Goal: Communication & Community: Answer question/provide support

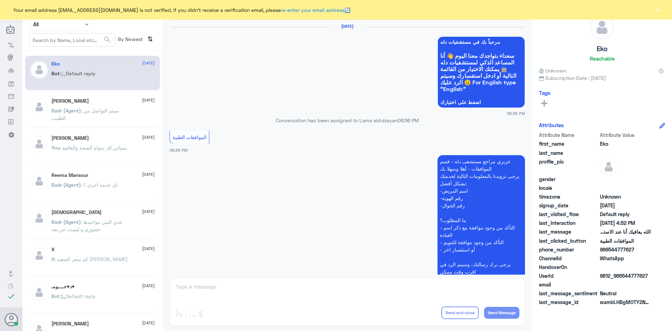
scroll to position [669, 0]
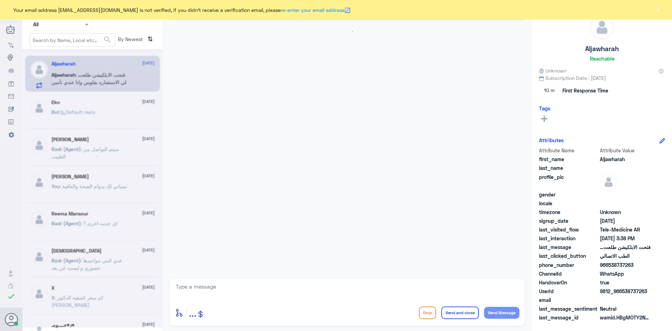
scroll to position [14, 0]
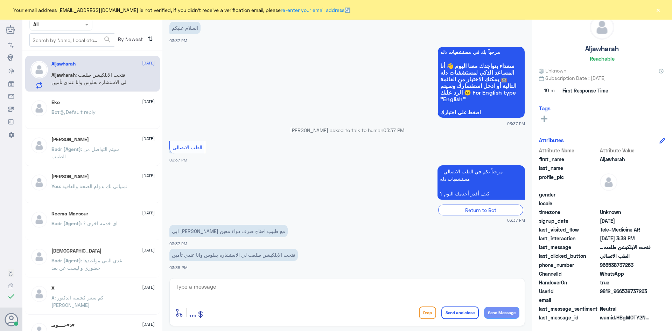
click at [238, 284] on textarea at bounding box center [347, 290] width 345 height 17
paste textarea "مرحبا معك عبدالكريم من الطب الاتصالي"
type textarea "مرحبا معك عبدالكريم من الطب الاتصالي"
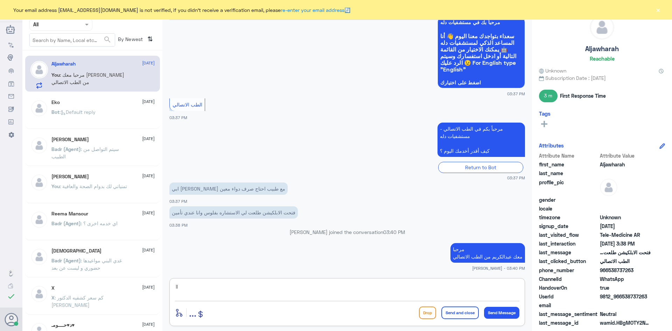
type textarea "l"
type textarea "ممكن تزوديني برقم الهوية او رقم الملف ؟"
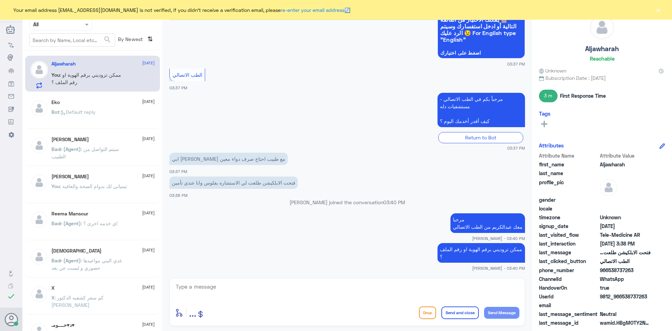
drag, startPoint x: 634, startPoint y: 270, endPoint x: 608, endPoint y: 269, distance: 26.6
click at [608, 269] on span "966538737263" at bounding box center [625, 269] width 51 height 7
copy span "538737263"
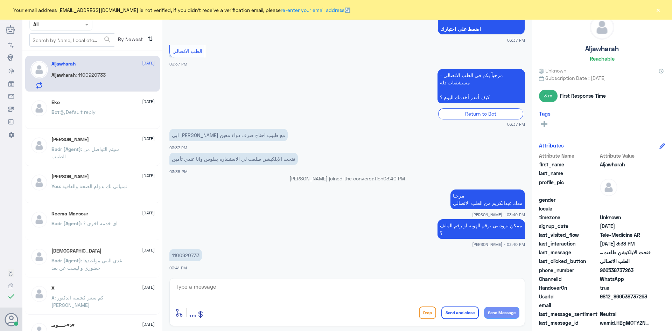
click at [265, 288] on textarea at bounding box center [347, 290] width 345 height 17
type textarea "لحظات من فضلك"
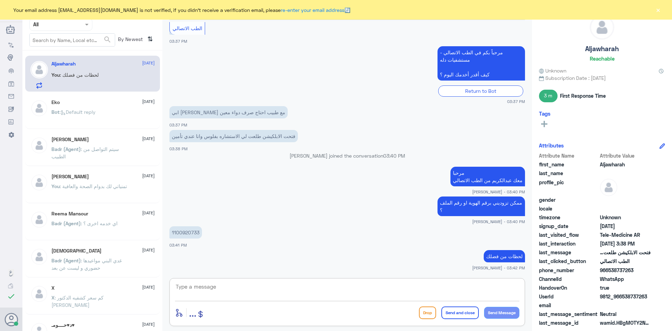
click at [390, 293] on textarea at bounding box center [347, 290] width 345 height 17
type textarea "تم تحديث تأمينك باستطاعتك تجربة الاستشارة الآن بتغطية التأمين"
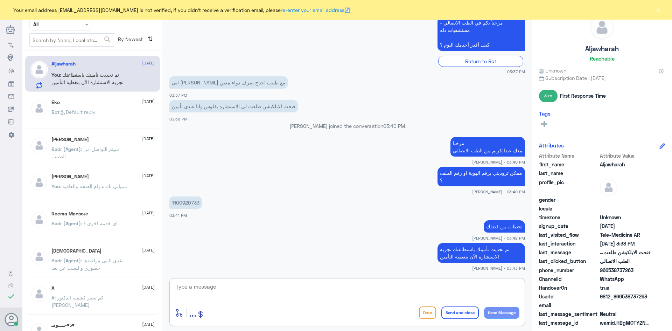
click at [471, 293] on textarea at bounding box center [347, 290] width 345 height 17
type textarea "أقدر اساعدك بشي ثاني ؟"
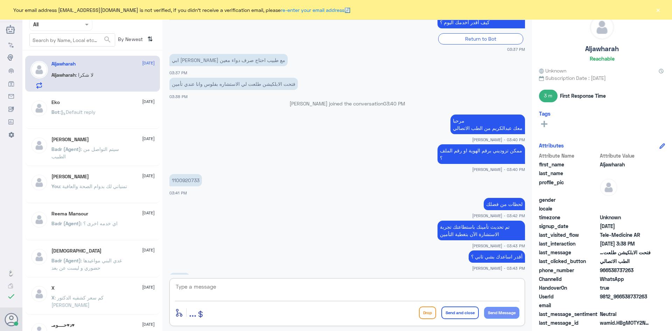
scroll to position [196, 0]
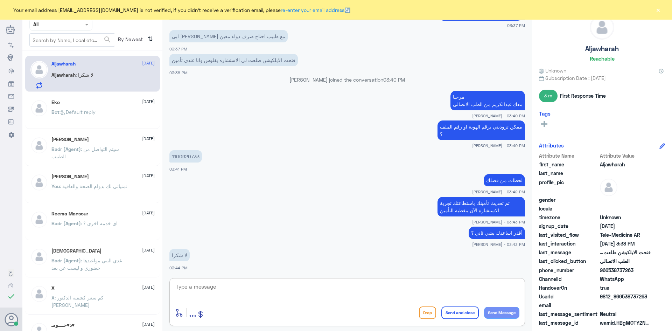
click at [238, 289] on textarea at bounding box center [347, 290] width 345 height 17
type textarea "العفو وتمنياتنا لك بدوام الصحة والعافية"
click at [462, 316] on button "Send and close" at bounding box center [460, 312] width 37 height 13
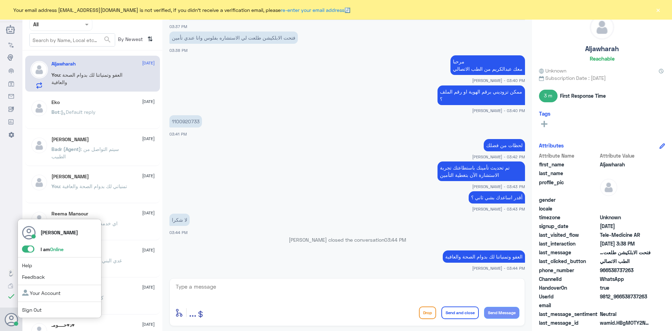
click at [26, 248] on span at bounding box center [28, 248] width 12 height 7
click at [0, 0] on input "checkbox" at bounding box center [0, 0] width 0 height 0
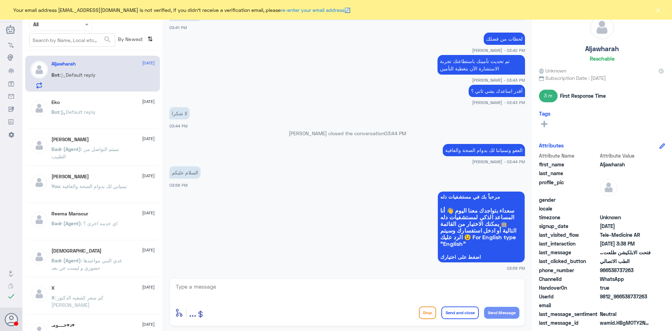
scroll to position [434, 0]
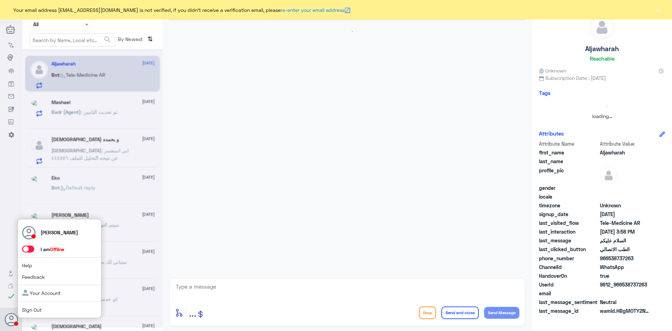
scroll to position [328, 0]
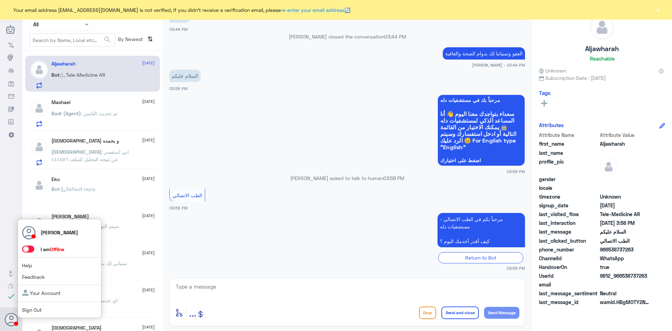
click at [28, 250] on span at bounding box center [28, 248] width 12 height 7
click at [0, 0] on input "checkbox" at bounding box center [0, 0] width 0 height 0
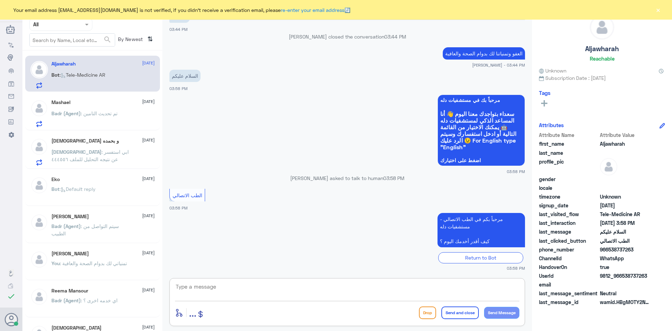
click at [241, 284] on textarea at bounding box center [347, 290] width 345 height 17
click at [247, 294] on textarea at bounding box center [347, 290] width 345 height 17
paste textarea "مرحبا معك عبدالكريم من الطب الاتصالي"
type textarea "مرحبا معك عبدالكريم من الطب الاتصالي"
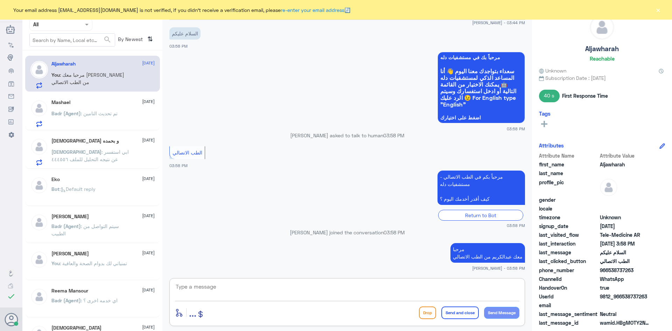
click at [446, 286] on textarea at bounding box center [347, 290] width 345 height 17
drag, startPoint x: 647, startPoint y: 296, endPoint x: 623, endPoint y: 296, distance: 24.2
click at [623, 296] on span "9812_966538737263" at bounding box center [625, 296] width 51 height 7
copy span "538737263"
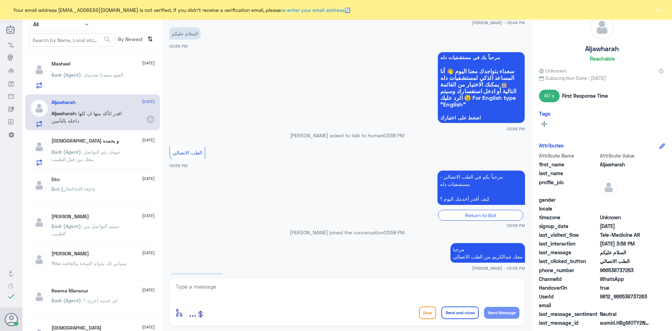
scroll to position [418, 0]
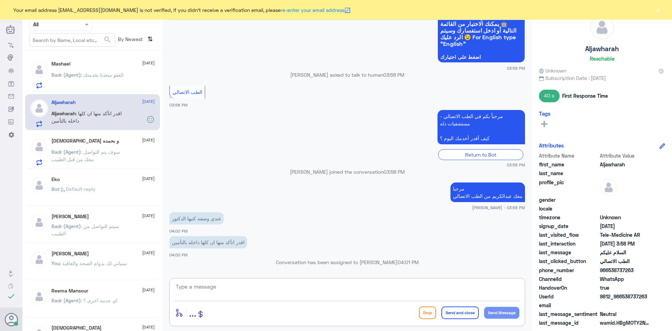
click at [260, 288] on textarea at bounding box center [347, 290] width 345 height 17
type textarea "ي"
click at [659, 11] on button "×" at bounding box center [658, 9] width 7 height 7
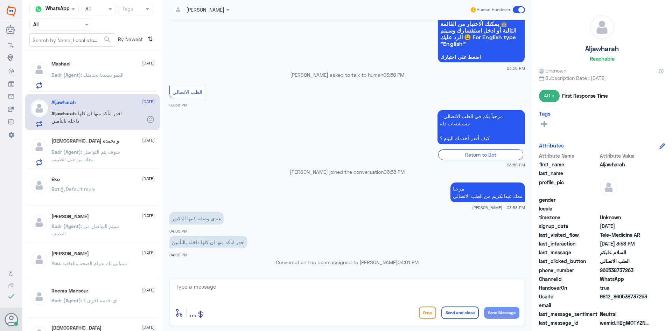
click at [259, 287] on textarea at bounding box center [347, 290] width 345 height 17
type textarea "ايه نعم تقدرين من الاستشارة الفورية يـتأكد لك الدكتور من الموافقه عليها"
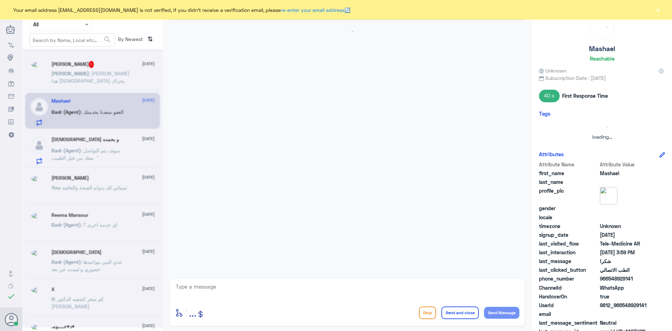
click at [660, 11] on button "×" at bounding box center [658, 9] width 7 height 7
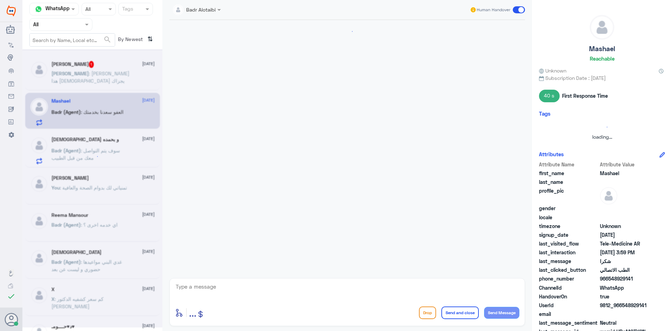
scroll to position [118, 0]
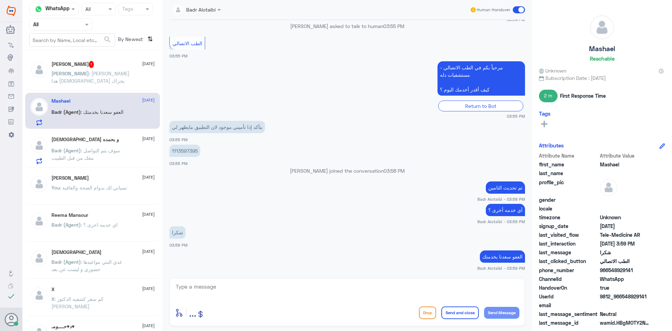
click at [133, 74] on div "Anas : علي جوالي هذا الله يجزاك خير" at bounding box center [102, 79] width 103 height 16
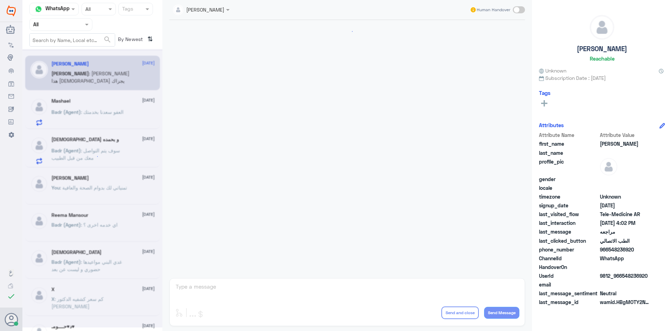
scroll to position [259, 0]
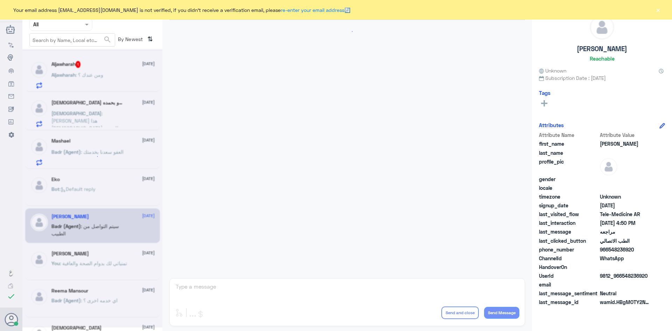
scroll to position [281, 0]
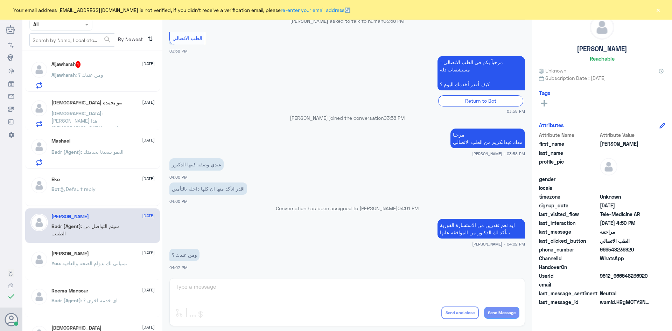
click at [127, 80] on div "Aljawharah : ومن عندك ؟" at bounding box center [102, 81] width 103 height 16
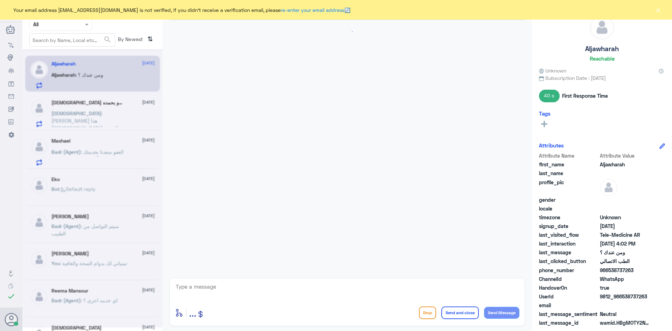
scroll to position [281, 0]
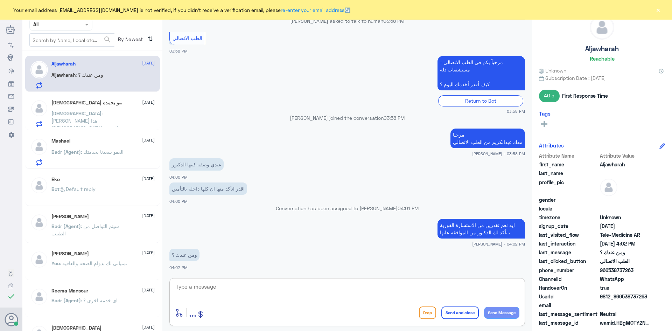
click at [259, 288] on textarea at bounding box center [347, 290] width 345 height 17
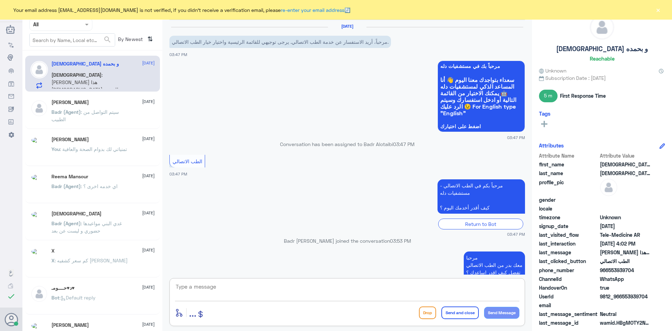
scroll to position [110, 0]
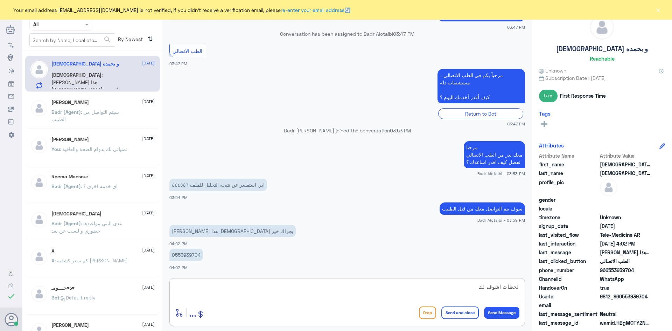
type textarea "لحظات اشوف لك"
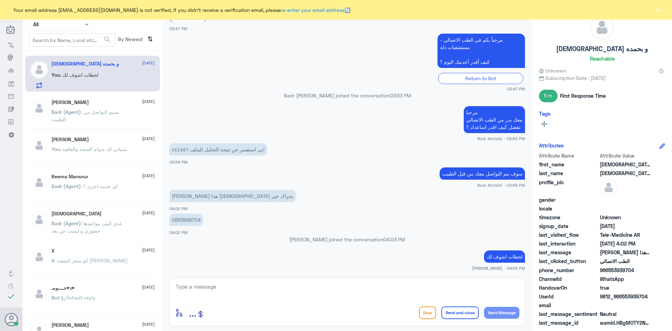
drag, startPoint x: 634, startPoint y: 271, endPoint x: 608, endPoint y: 271, distance: 25.9
click at [608, 271] on span "966553939704" at bounding box center [625, 269] width 51 height 7
copy span "553939704"
click at [320, 290] on textarea at bounding box center [347, 290] width 345 height 17
type textarea "ل"
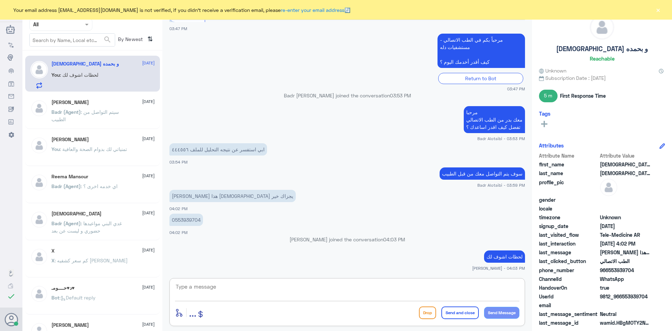
click at [118, 150] on span ": تمنياتي لك بدوام الصحة والعافية" at bounding box center [93, 149] width 67 height 6
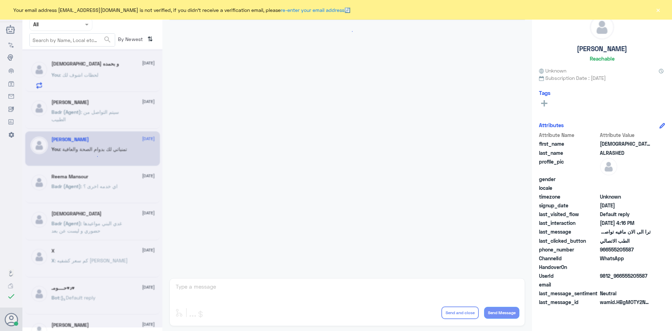
scroll to position [368, 0]
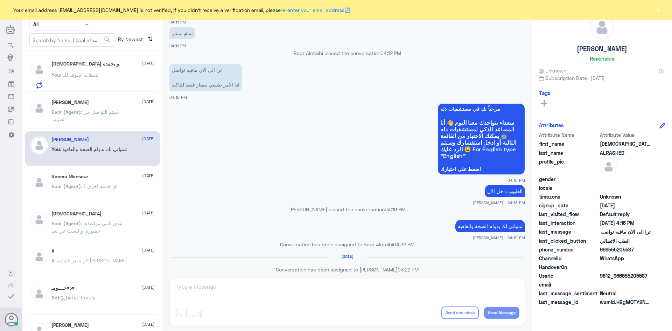
click at [117, 111] on span ": سيتم التواصل من الطبيب" at bounding box center [85, 115] width 68 height 13
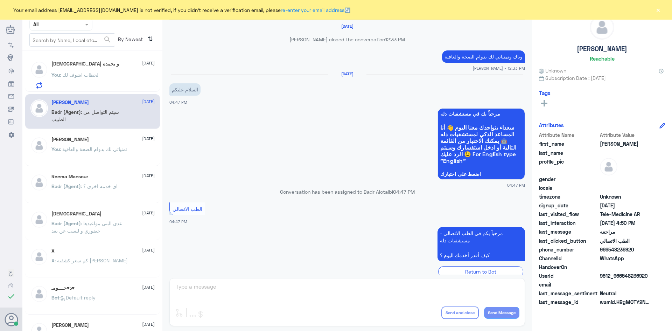
scroll to position [259, 0]
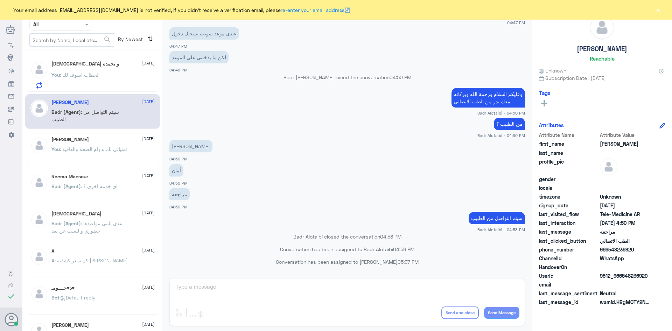
click at [119, 221] on span ": غدي البني مواعيدها حضوري و ليست عن بعد" at bounding box center [86, 226] width 70 height 13
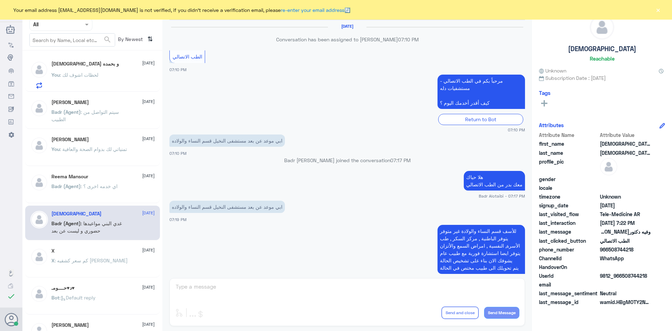
scroll to position [139, 0]
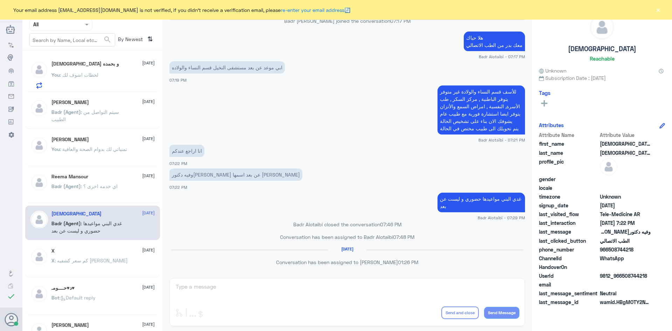
click at [119, 151] on span ": تمنياتي لك بدوام الصحة والعافية" at bounding box center [93, 149] width 67 height 6
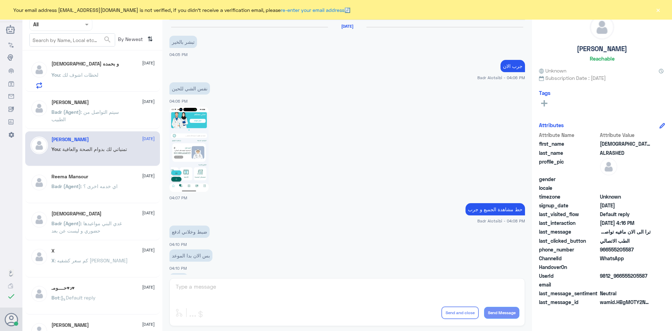
scroll to position [368, 0]
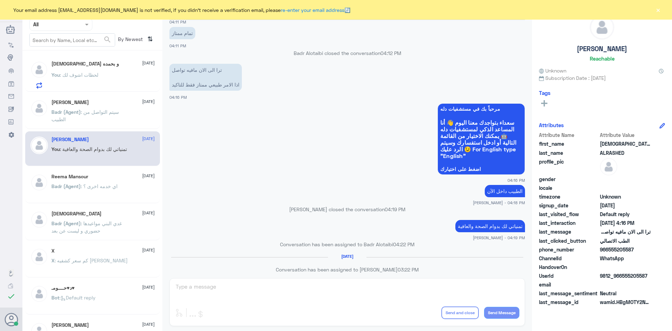
click at [127, 185] on div "Badr (Agent) : اي خدمه اخرى ؟" at bounding box center [102, 192] width 103 height 16
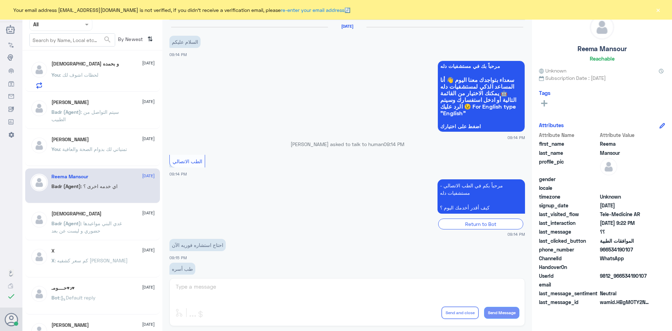
scroll to position [280, 0]
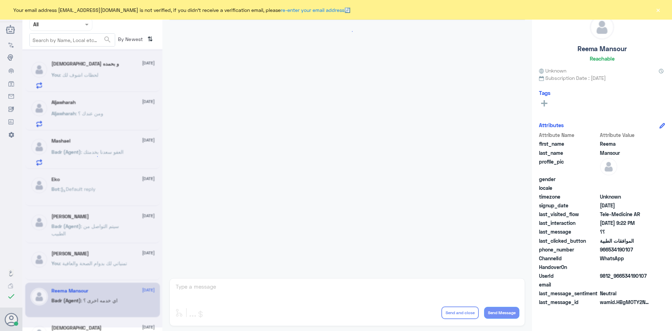
scroll to position [145, 0]
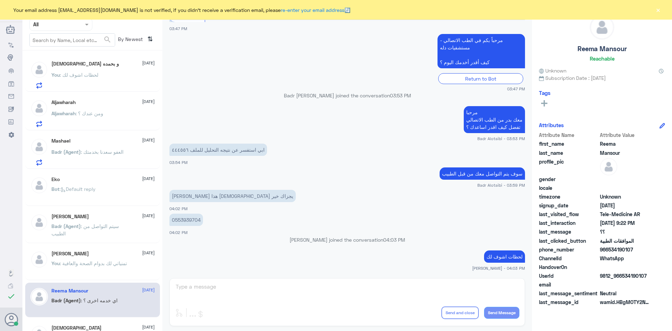
click at [96, 105] on div "Aljawharah 24 August" at bounding box center [102, 102] width 103 height 6
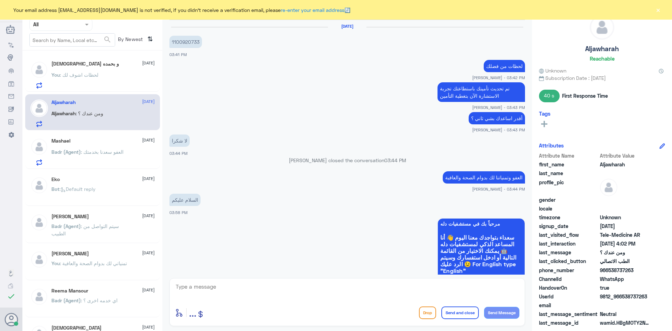
scroll to position [281, 0]
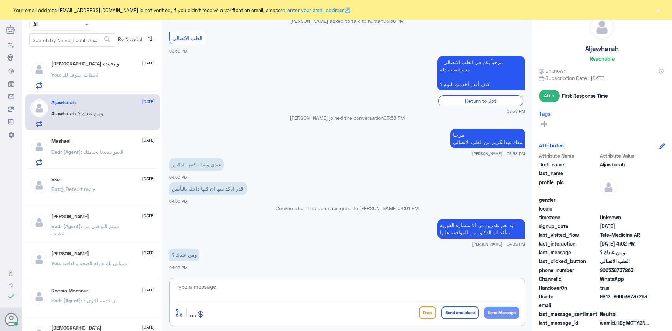
click at [226, 292] on textarea at bounding box center [347, 290] width 345 height 17
type textarea "لحظات اشوف لك"
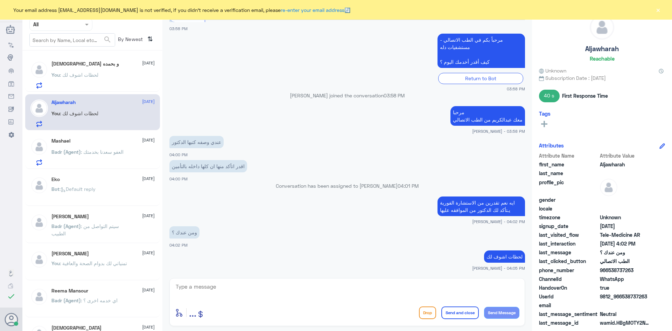
drag, startPoint x: 635, startPoint y: 269, endPoint x: 607, endPoint y: 271, distance: 27.3
click at [607, 271] on span "966538737263" at bounding box center [625, 269] width 51 height 7
copy span "538737263"
click at [386, 284] on textarea at bounding box center [347, 290] width 345 height 17
type textarea "لازالت تحت الإجراء"
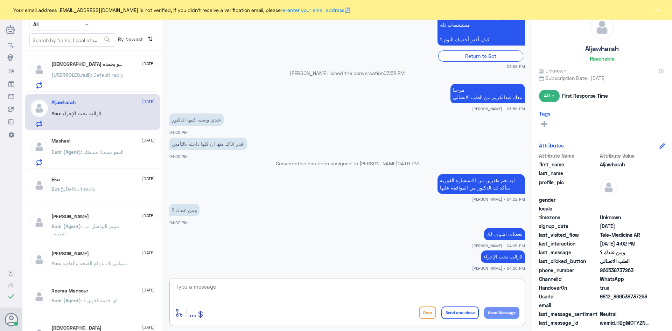
scroll to position [349, 0]
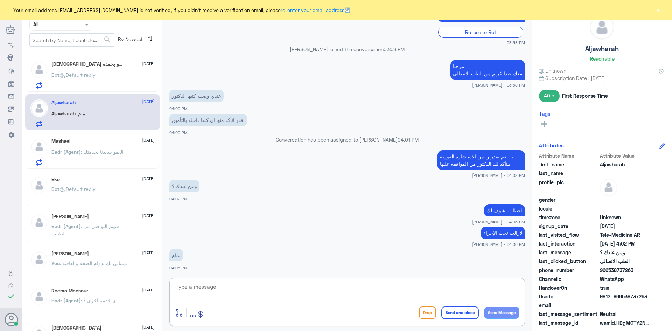
click at [401, 304] on div "enter flow name ... Drop Send and close Send Message" at bounding box center [347, 302] width 356 height 48
click at [399, 291] on textarea at bounding box center [347, 290] width 345 height 17
type textarea "الأدوية لا تحتاج إلى موافقة تأمين"
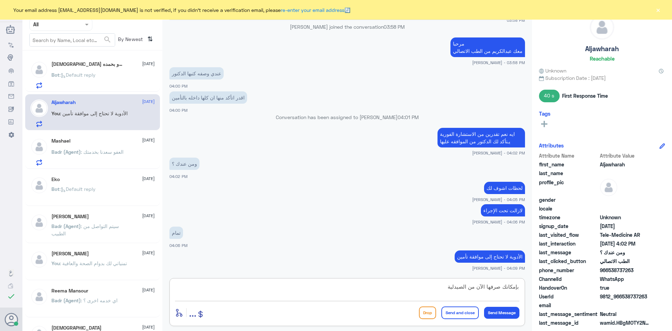
type textarea "بإمكانك صرفها الآن من الصيدلية"
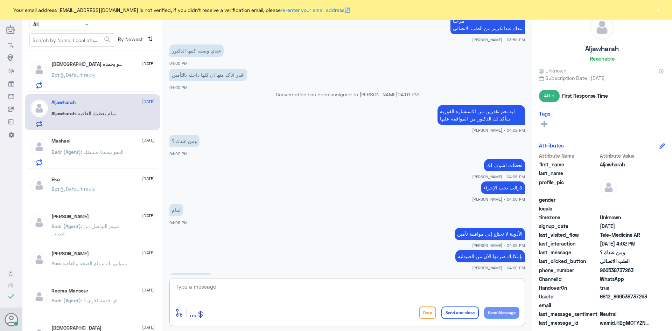
scroll to position [418, 0]
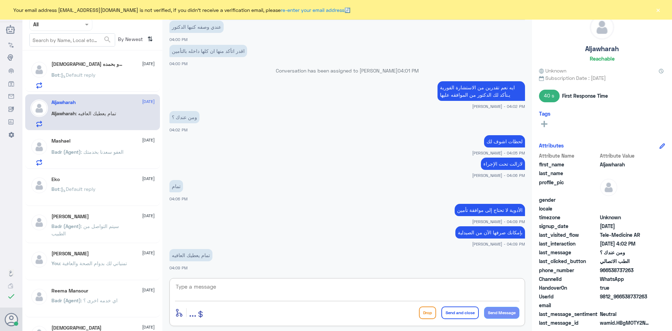
click at [295, 290] on textarea at bounding box center [347, 290] width 345 height 17
type textarea "الله يعافيك وقدامك العافية"
click at [465, 314] on button "Send and close" at bounding box center [460, 312] width 37 height 13
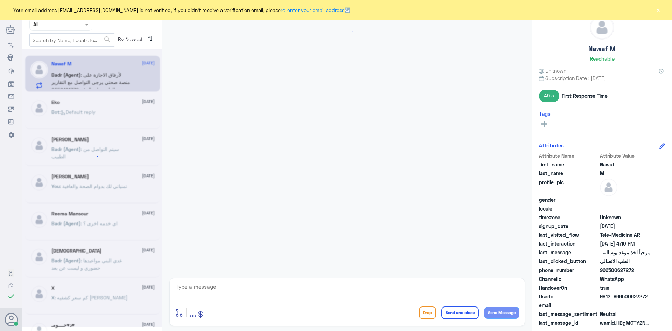
scroll to position [481, 0]
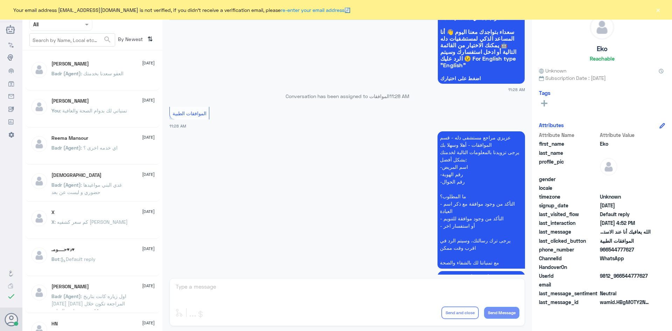
scroll to position [669, 0]
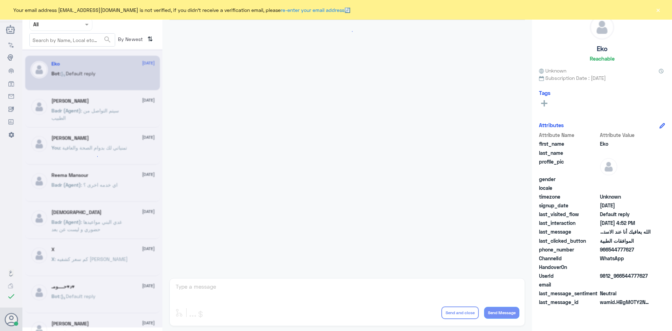
scroll to position [669, 0]
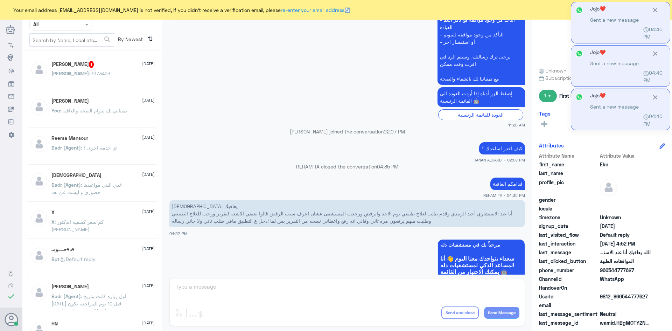
scroll to position [669, 0]
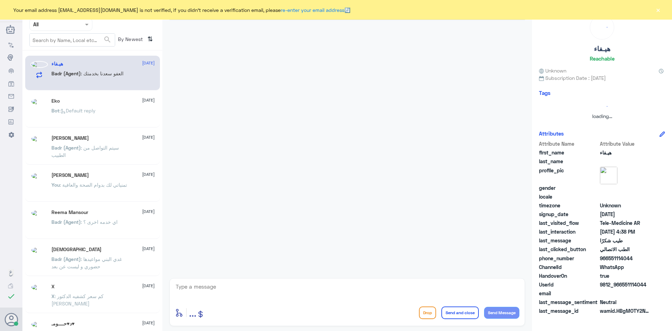
click at [656, 12] on button "×" at bounding box center [658, 9] width 7 height 7
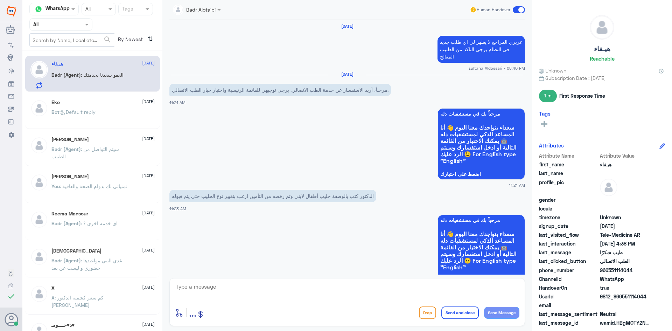
scroll to position [441, 0]
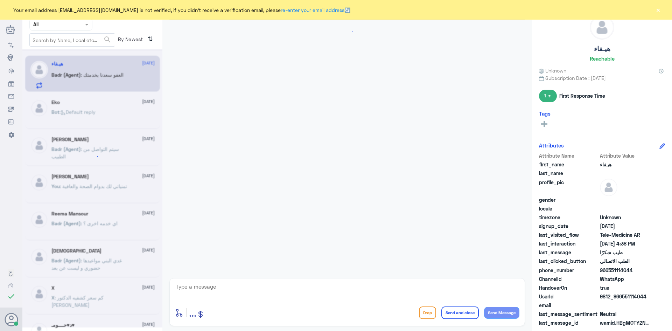
scroll to position [441, 0]
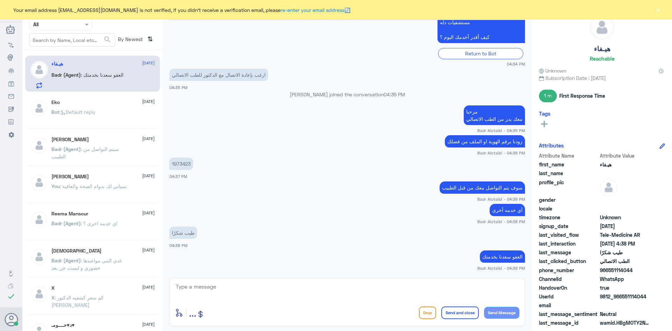
drag, startPoint x: 662, startPoint y: 8, endPoint x: 655, endPoint y: 11, distance: 7.2
click at [657, 11] on div "Your email address [EMAIL_ADDRESS][DOMAIN_NAME] is not verified, if you didn't …" at bounding box center [336, 10] width 672 height 20
click at [656, 11] on button "×" at bounding box center [658, 9] width 7 height 7
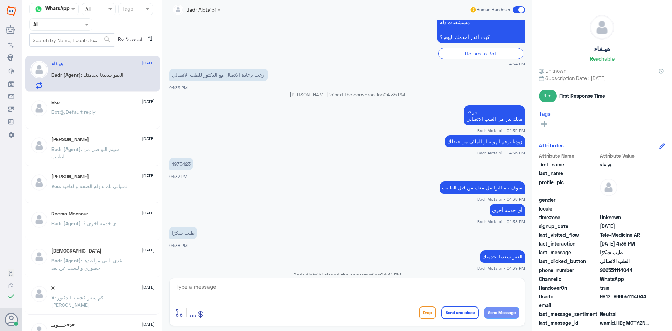
scroll to position [454, 0]
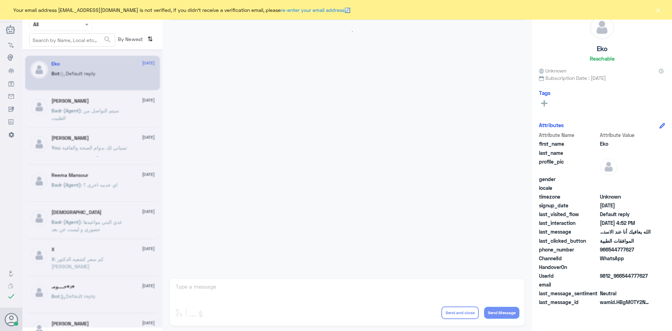
scroll to position [669, 0]
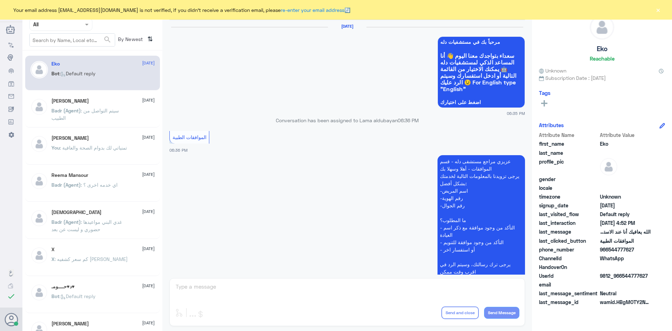
scroll to position [669, 0]
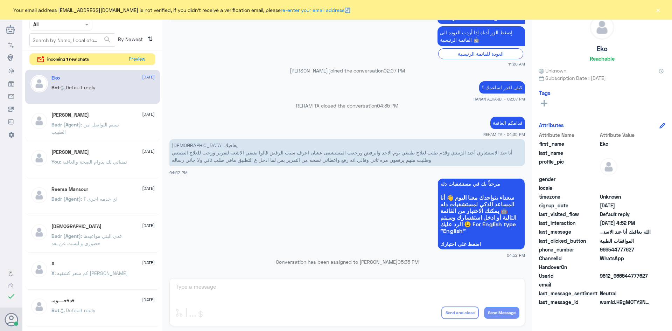
drag, startPoint x: 148, startPoint y: 59, endPoint x: 138, endPoint y: 59, distance: 10.5
click at [147, 59] on div "incoming 1 new chats Preview" at bounding box center [92, 59] width 126 height 12
click at [137, 59] on button "Preview" at bounding box center [137, 59] width 22 height 11
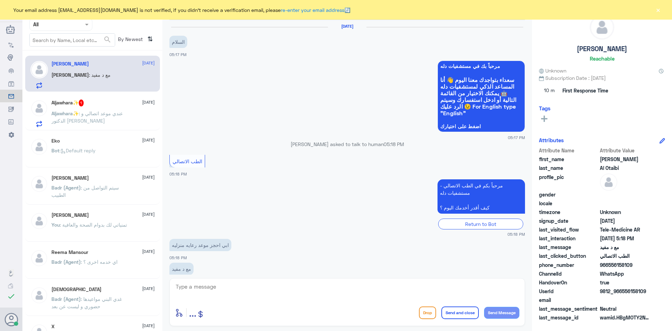
scroll to position [14, 0]
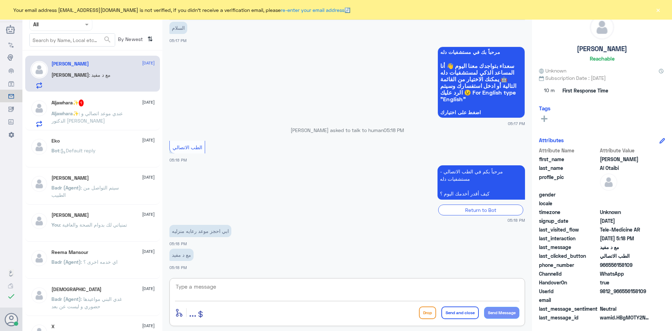
click at [218, 284] on textarea at bounding box center [347, 290] width 345 height 17
paste textarea "مرحبا معك عبدالكريم من الطب الاتصالي"
type textarea "مرحبا معك عبدالكريم من الطب الاتصالي"
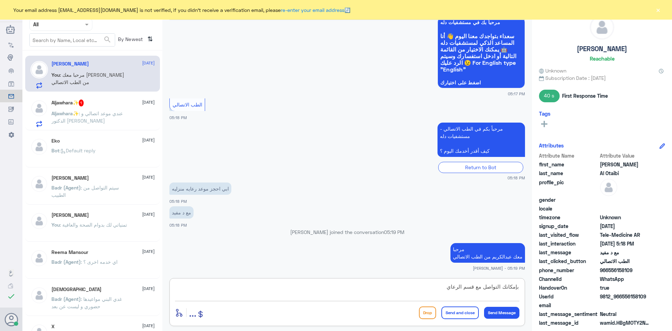
scroll to position [68, 0]
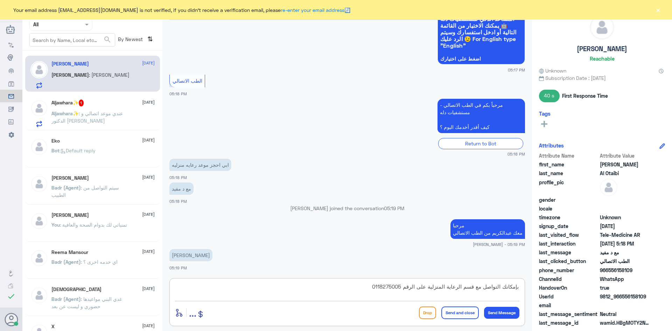
type textarea "بإمكانك التواصل مع قسم الرعاية المنزلية على الرقم 0118275005"
click at [462, 311] on button "Send and close" at bounding box center [460, 312] width 37 height 13
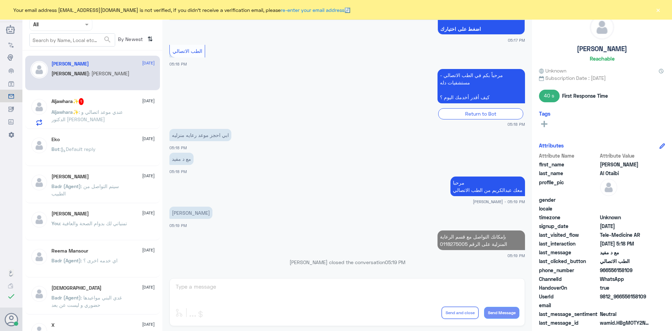
click at [118, 103] on div "Aljawhara✨ 1 24 August" at bounding box center [102, 101] width 103 height 7
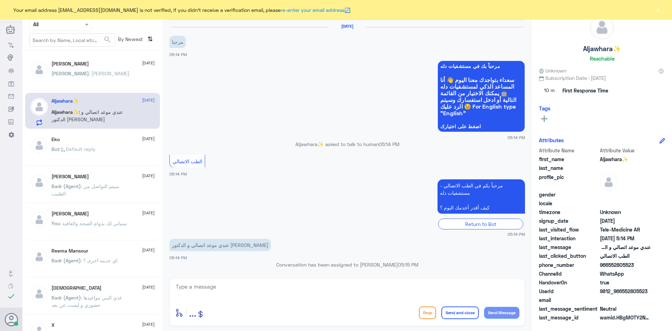
scroll to position [3, 0]
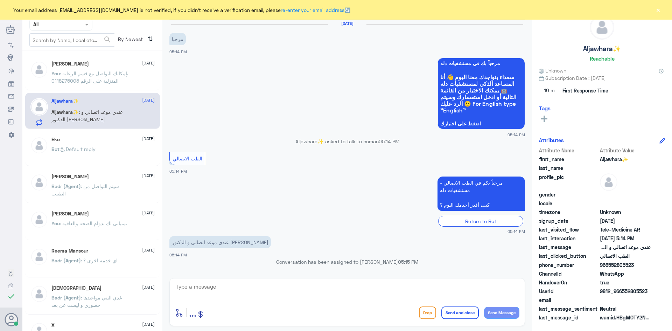
click at [282, 285] on textarea at bounding box center [347, 290] width 345 height 17
click at [658, 12] on button "×" at bounding box center [658, 9] width 7 height 7
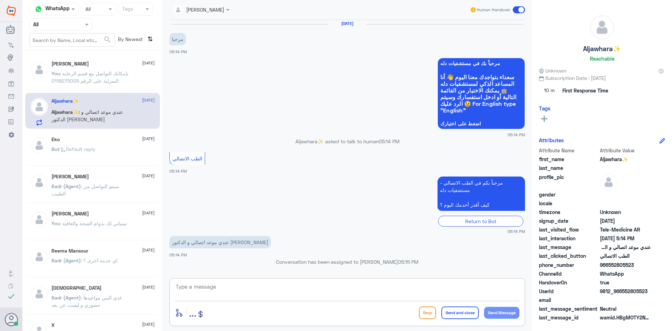
click at [269, 290] on textarea at bounding box center [347, 290] width 345 height 17
paste textarea "مرحبا معك [PERSON_NAME] من الطب الاتصالي"
type textarea "مرحبا معك [PERSON_NAME] من الطب الاتصالي"
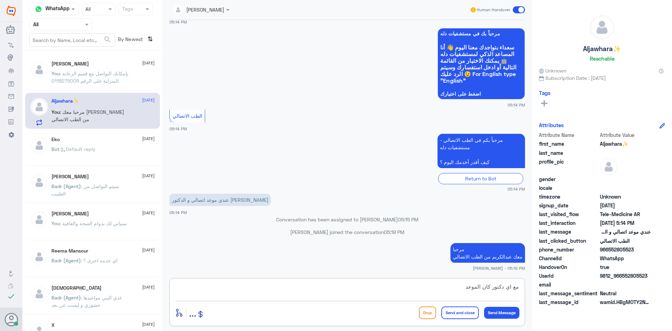
type textarea "مع اي دكتور كان الموعد ؟"
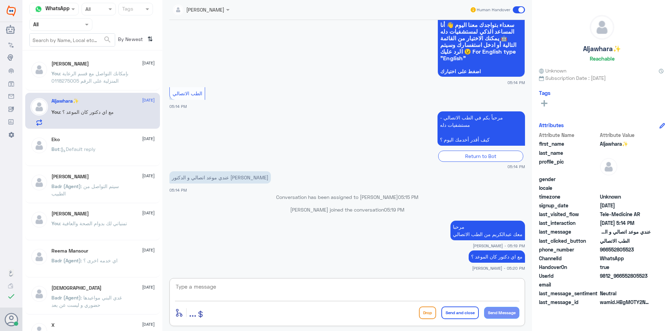
click at [423, 290] on textarea at bounding box center [347, 290] width 345 height 17
click at [136, 81] on div "You : بإمكانك التواصل مع قسم الرعاية المنزلية على الرقم 0118275005" at bounding box center [102, 79] width 103 height 16
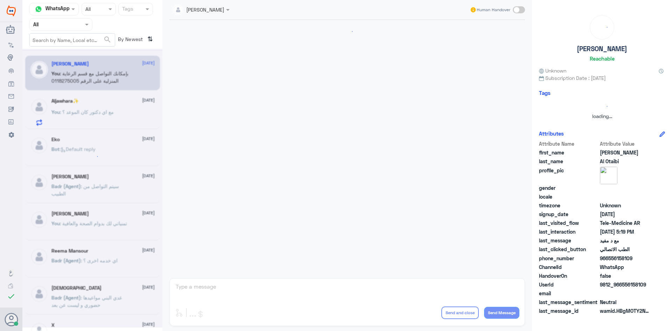
scroll to position [123, 0]
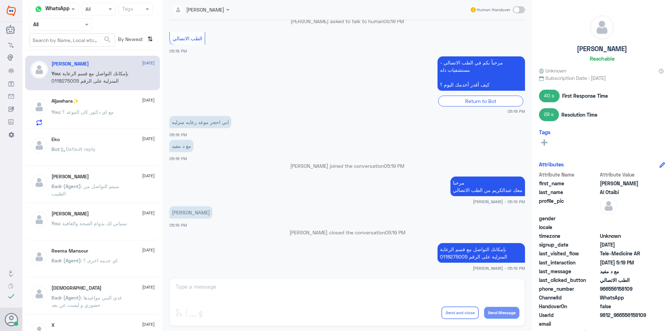
click at [127, 111] on div "You : مع اي دكتور كان الموعد ؟" at bounding box center [102, 118] width 103 height 16
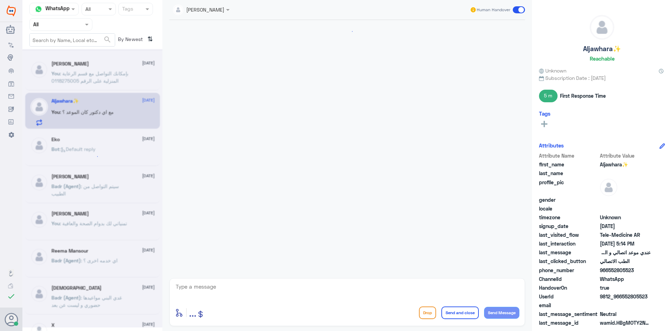
scroll to position [68, 0]
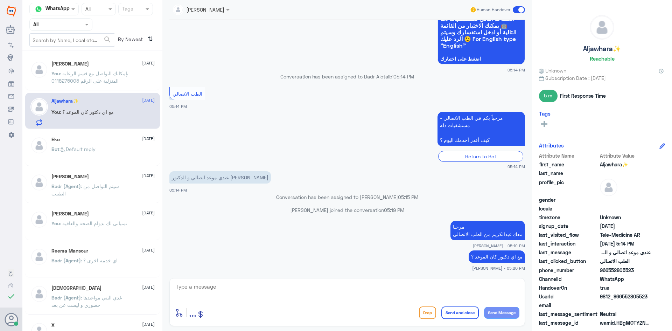
drag, startPoint x: 634, startPoint y: 269, endPoint x: 609, endPoint y: 272, distance: 25.7
click at [609, 272] on span "966552805523" at bounding box center [625, 269] width 51 height 7
copy span "552805523"
click at [639, 272] on span "966552805523" at bounding box center [625, 269] width 51 height 7
drag, startPoint x: 635, startPoint y: 270, endPoint x: 609, endPoint y: 269, distance: 26.3
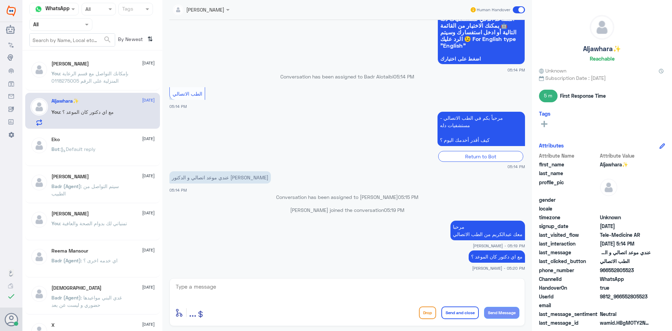
click at [609, 269] on span "966552805523" at bounding box center [625, 269] width 51 height 7
copy span "552805523"
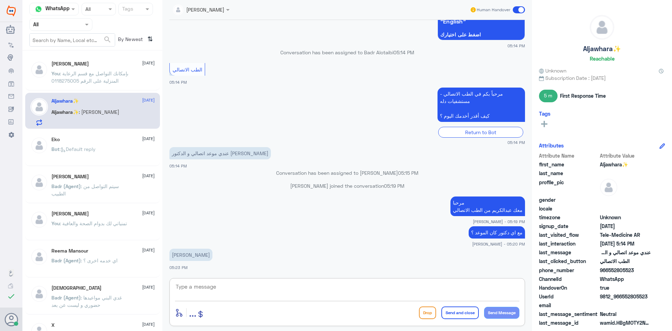
click at [315, 287] on textarea at bounding box center [347, 290] width 345 height 17
type textarea "الموعد راح عليك ؟"
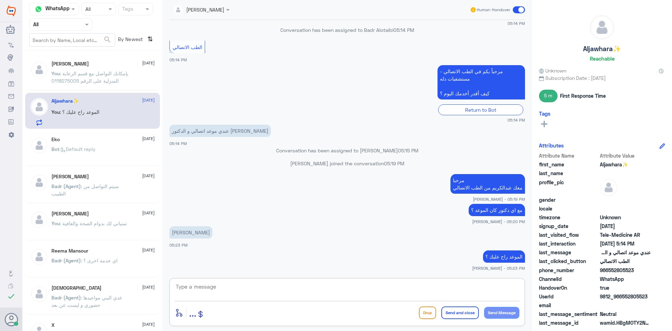
click at [328, 291] on textarea at bounding box center [347, 290] width 345 height 17
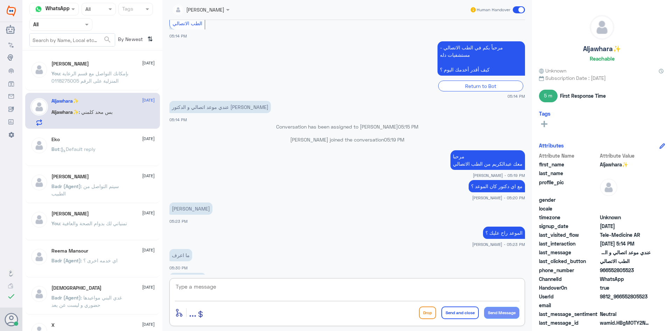
scroll to position [162, 0]
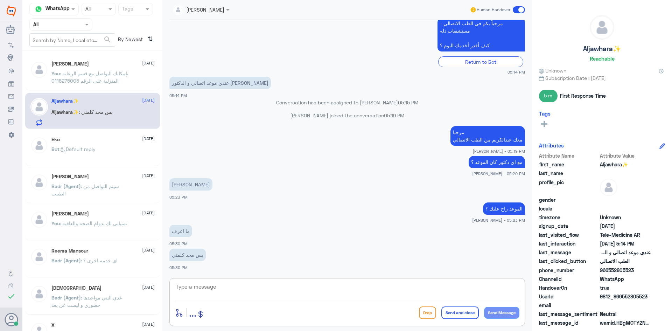
click at [308, 292] on textarea at bounding box center [347, 290] width 345 height 17
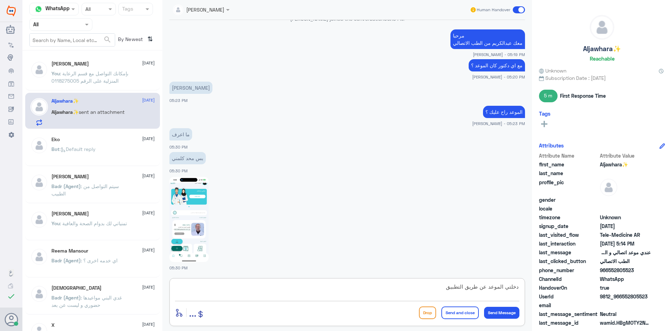
type textarea "دخلتي الموعد عن طريق التطبيق"
click at [203, 208] on img at bounding box center [188, 219] width 39 height 85
click at [169, 216] on link at bounding box center [188, 219] width 39 height 6
click at [363, 291] on textarea "دخلتي الموعد عن طريق التطبيق" at bounding box center [347, 290] width 345 height 17
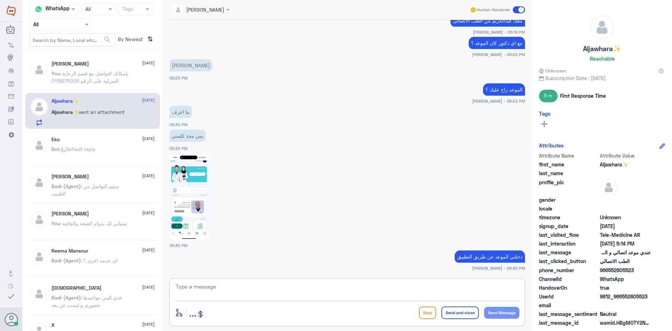
click at [196, 194] on img at bounding box center [188, 196] width 39 height 85
click at [396, 288] on textarea at bounding box center [347, 290] width 345 height 17
click at [199, 185] on img at bounding box center [188, 196] width 39 height 85
click at [379, 286] on textarea at bounding box center [347, 290] width 345 height 17
click at [181, 203] on img at bounding box center [188, 196] width 39 height 85
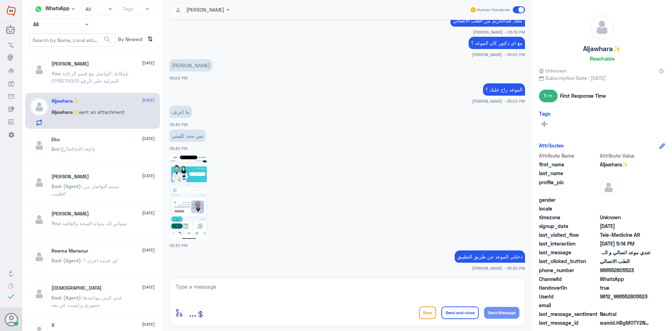
click at [331, 286] on textarea at bounding box center [347, 290] width 345 height 17
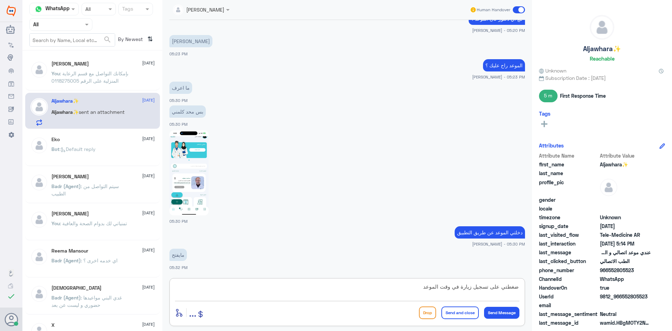
type textarea "ضغطتي على تسجيل زيارة في وقت الموعد ؟"
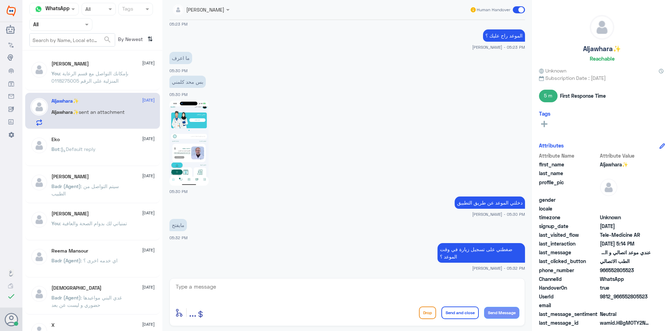
click at [194, 148] on img at bounding box center [188, 142] width 39 height 85
click at [356, 291] on textarea at bounding box center [347, 290] width 345 height 17
type textarea "في السابق كان تأمينك مو محدث الآن تم تحديث تأمينك"
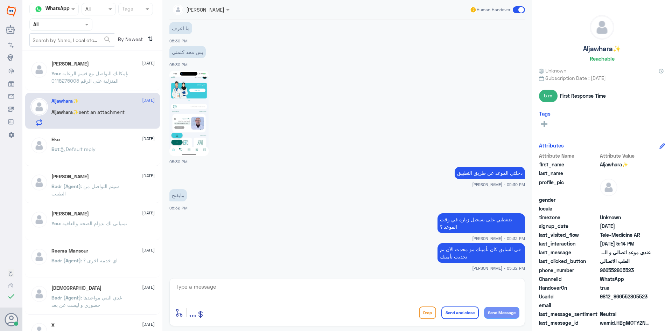
click at [197, 114] on img at bounding box center [188, 113] width 39 height 85
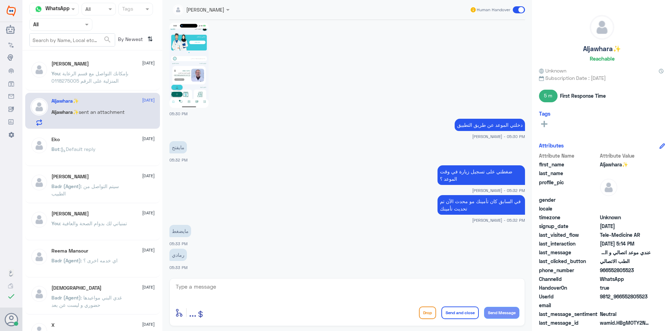
scroll to position [437, 0]
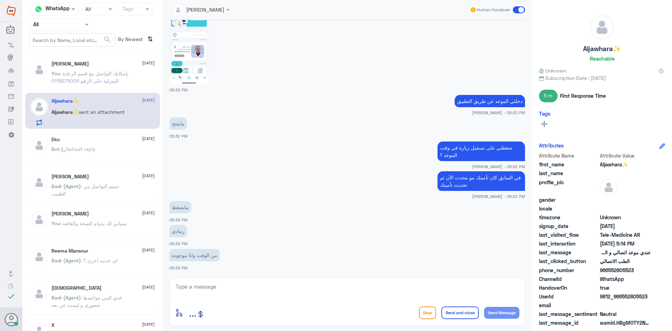
click at [212, 291] on textarea at bounding box center [347, 290] width 345 height 17
click at [338, 291] on textarea at bounding box center [347, 290] width 345 height 17
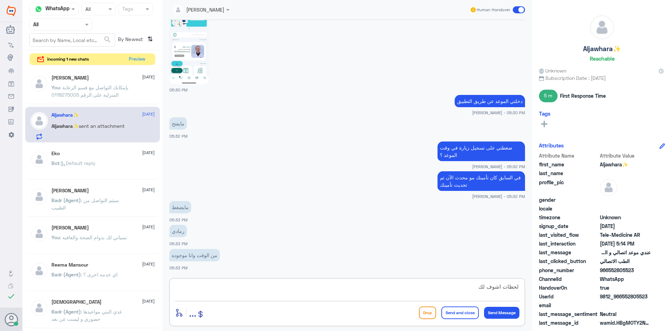
type textarea "لحظات اشوف لك"
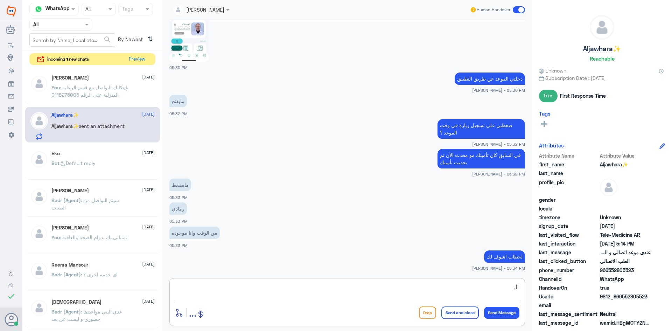
type textarea "ا"
type textarea "تواصلت مع الدكتور"
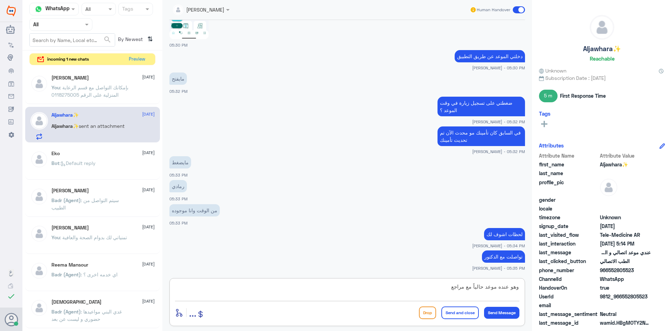
type textarea "وهو عنده موعد حالياً مع مراجع"
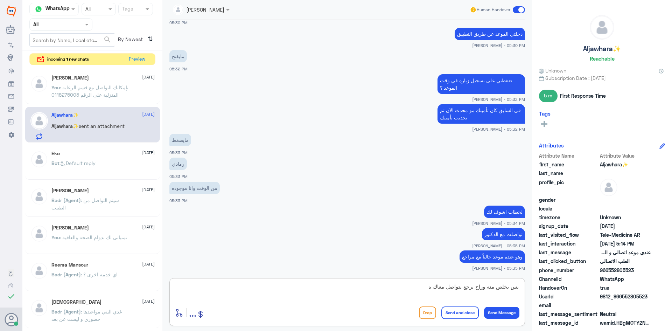
type textarea "بس يخلص منه وراح يرجع يتواصل معاك"
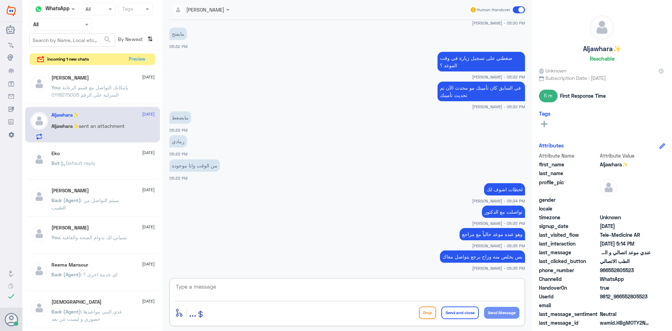
click at [515, 8] on span at bounding box center [519, 9] width 12 height 7
click at [0, 0] on input "checkbox" at bounding box center [0, 0] width 0 height 0
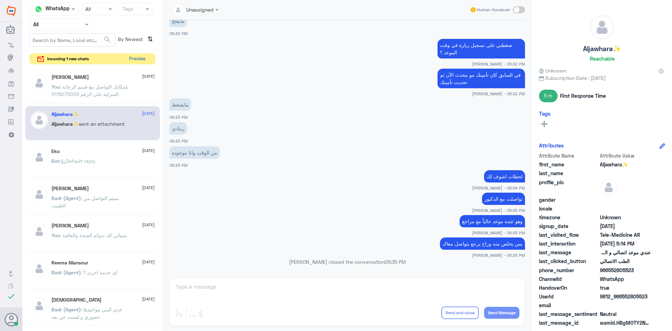
click at [136, 60] on button "Preview" at bounding box center [137, 59] width 22 height 11
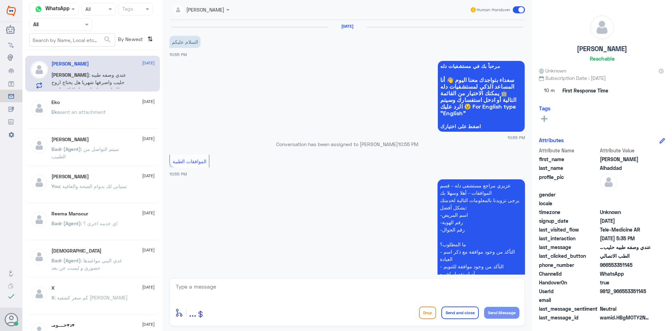
scroll to position [358, 0]
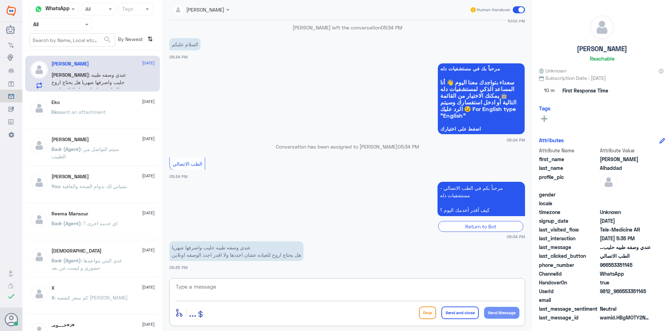
click at [223, 283] on textarea at bounding box center [347, 290] width 345 height 17
paste textarea "مرحبا معك عبدالكريم من الطب الاتصالي"
type textarea "مرحبا معك عبدالكريم من الطب الاتصالي"
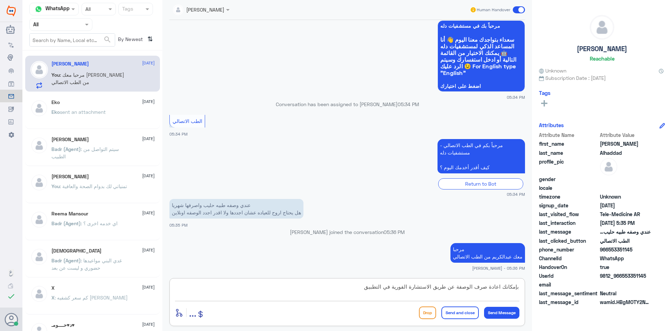
type textarea "بإمكانك اعادة صرف الوصفة عن طريق الاستشارة الفورية في التطبيق"
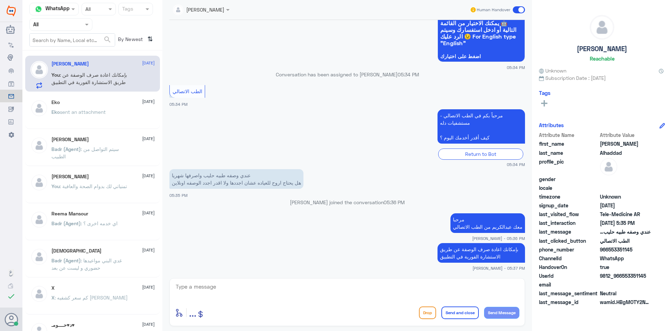
drag, startPoint x: 647, startPoint y: 275, endPoint x: 623, endPoint y: 276, distance: 24.2
click at [623, 276] on span "9812_966553351145" at bounding box center [625, 275] width 51 height 7
copy span "553351145"
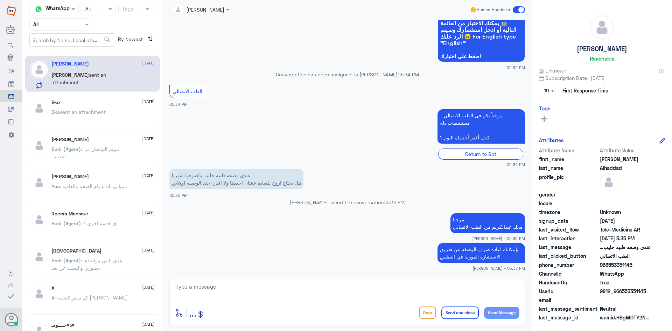
scroll to position [507, 0]
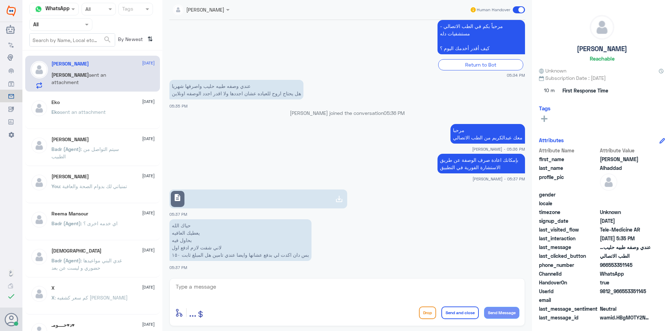
click at [361, 289] on textarea at bounding box center [347, 290] width 345 height 17
type textarea "لا الآن راح احدث لك تأمينك"
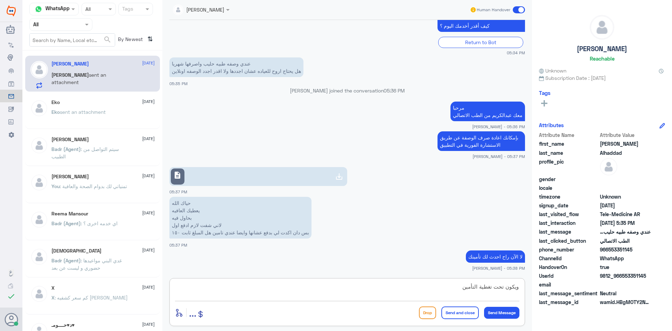
type textarea "ويكون تحت تغطية التأمين"
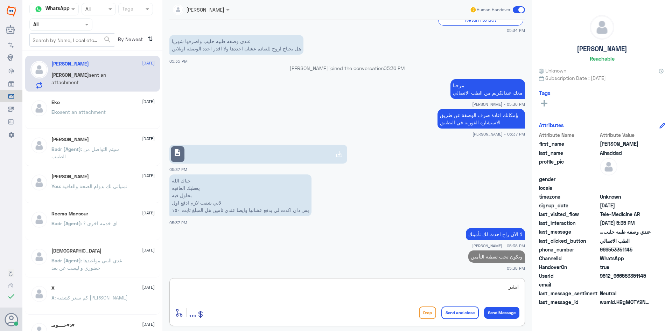
type textarea "ابشر"
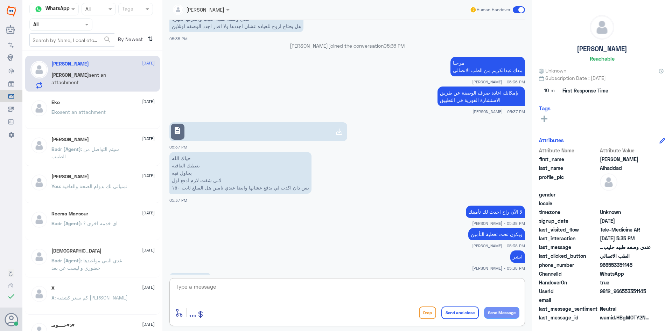
scroll to position [605, 0]
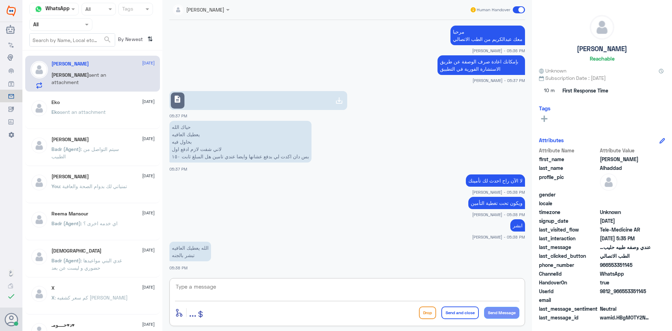
click at [389, 291] on textarea at bounding box center [347, 290] width 345 height 17
type textarea "تم تحديث تأمينك بإمكانك التجربة الآن"
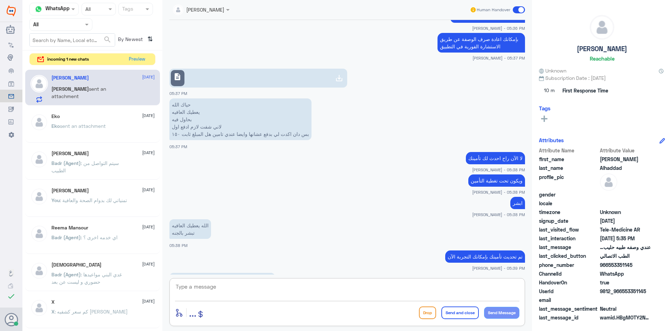
scroll to position [652, 0]
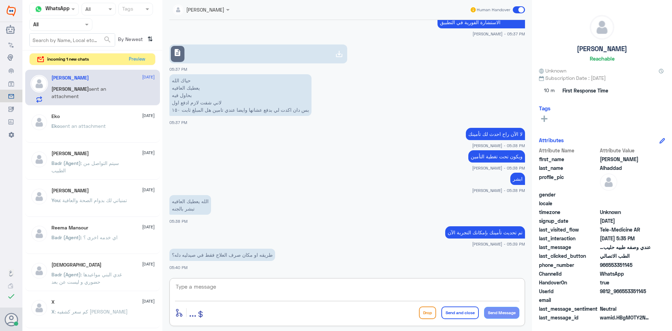
click at [307, 291] on textarea at bounding box center [347, 290] width 345 height 17
type textarea "بإمكانك تطلب من الطبيب خدمة التوصيل"
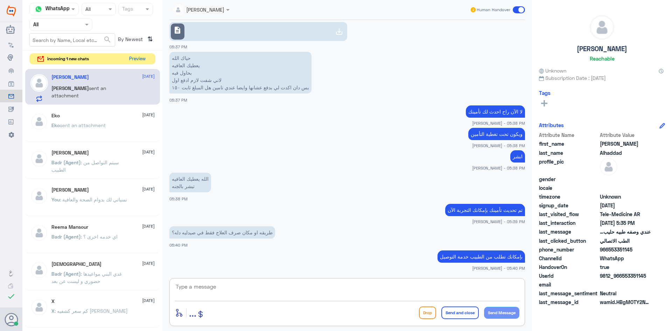
click at [141, 58] on button "Preview" at bounding box center [137, 59] width 22 height 11
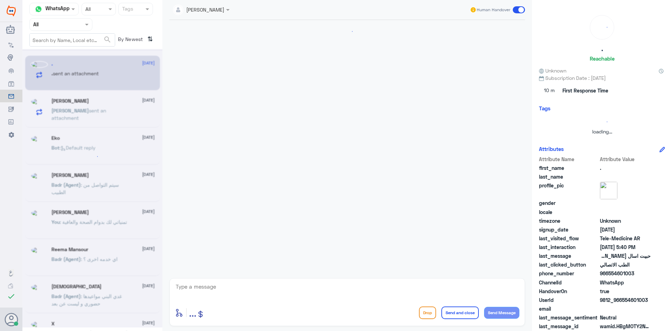
scroll to position [0, 0]
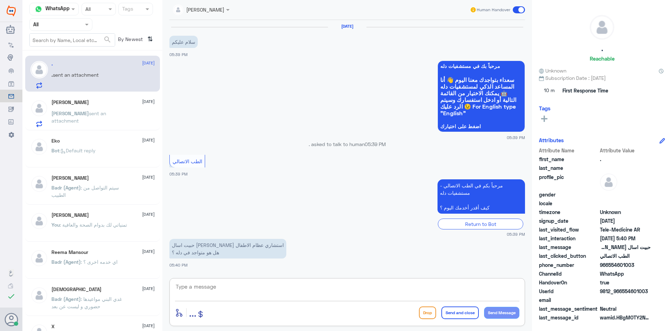
click at [272, 289] on textarea at bounding box center [347, 290] width 345 height 17
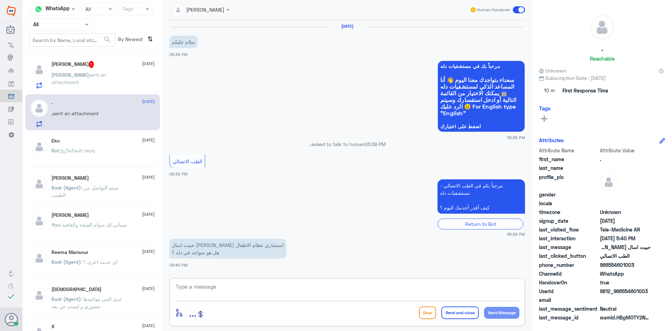
paste textarea "مرحبا معك عبدالكريم من الطب الاتصالي"
type textarea "مرحبا معك عبدالكريم من الطب الاتصالي"
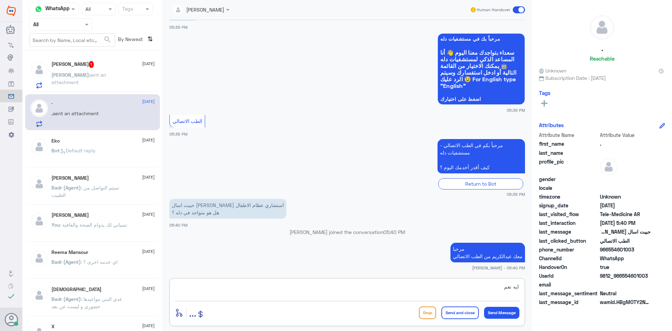
type textarea "ايه نعم"
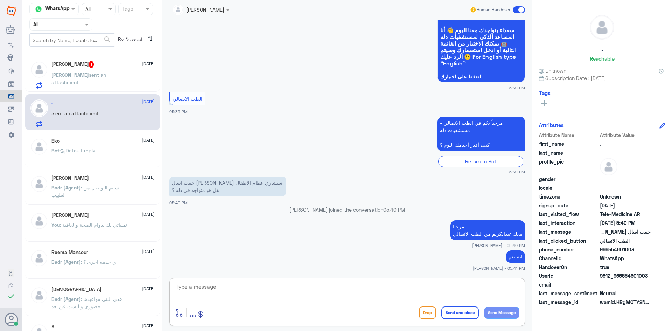
click at [110, 63] on div "Ahmed Alhaddad 1 24 August" at bounding box center [102, 64] width 103 height 7
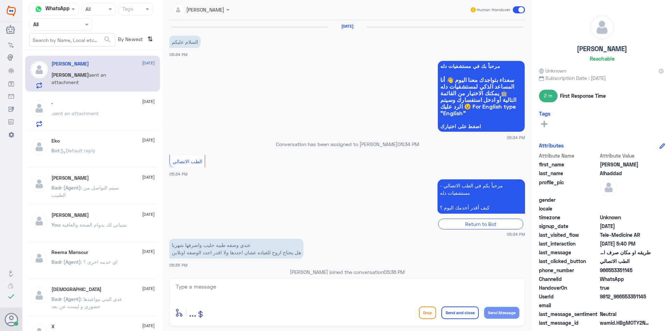
scroll to position [350, 0]
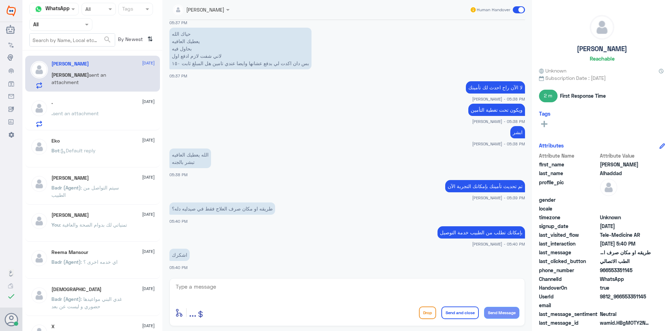
click at [291, 289] on textarea at bounding box center [347, 290] width 345 height 17
type textarea "العفو وتمنياتنا لك بدوام الصحة والعافية"
click at [457, 311] on button "Send and close" at bounding box center [460, 312] width 37 height 13
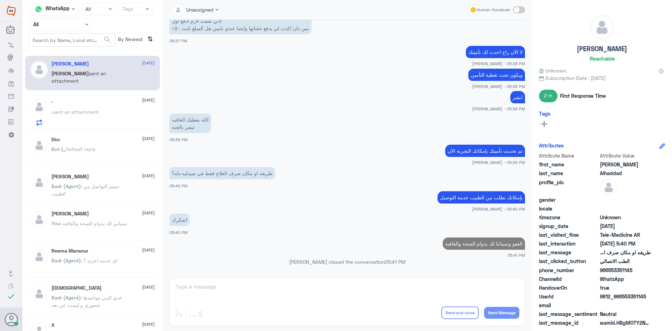
click at [113, 98] on div ". 24 August" at bounding box center [102, 101] width 103 height 6
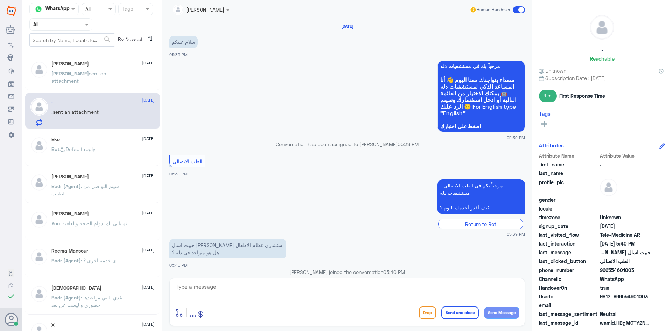
scroll to position [62, 0]
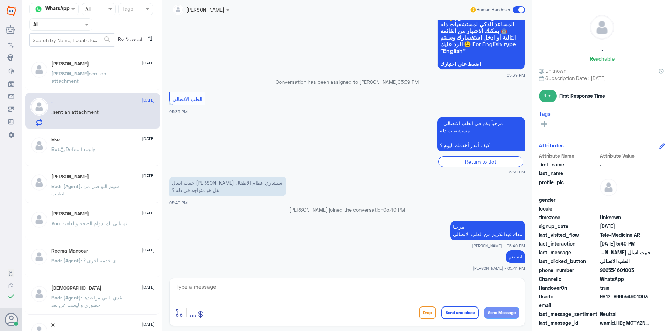
click at [516, 10] on span at bounding box center [519, 9] width 12 height 7
click at [0, 0] on input "checkbox" at bounding box center [0, 0] width 0 height 0
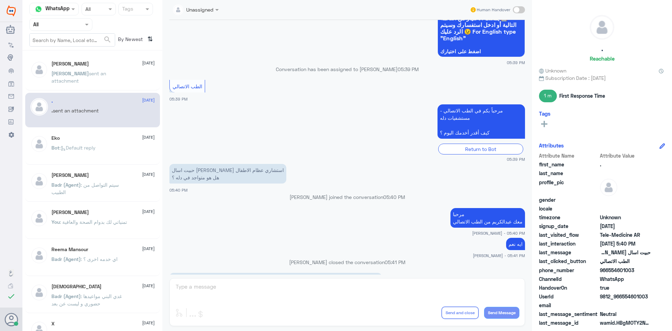
scroll to position [181, 0]
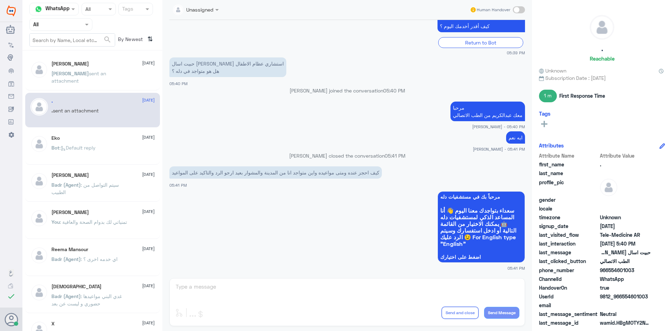
click at [522, 9] on span at bounding box center [519, 9] width 12 height 7
click at [0, 0] on input "checkbox" at bounding box center [0, 0] width 0 height 0
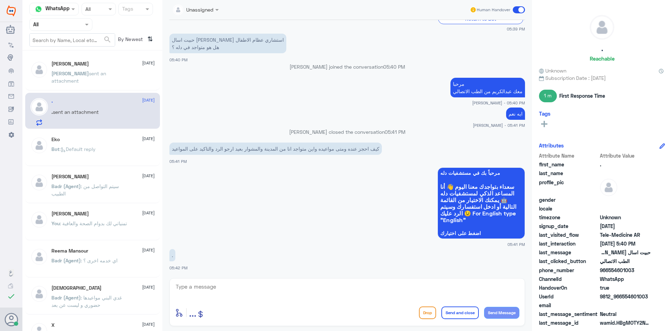
click at [371, 286] on textarea at bounding box center [347, 290] width 345 height 17
type textarea "المواعيد عند الدكتور مأمون بعيدة جداً"
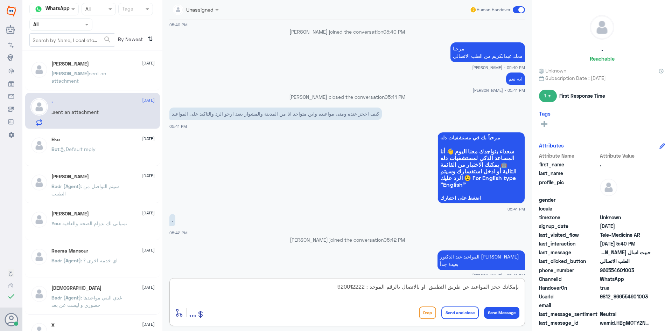
type textarea "بإمكانك حجز المواعيد عن طريق التطبيق او بالاتصال بالرقم الموحد : 920012222"
click at [470, 314] on button "Send and close" at bounding box center [460, 312] width 37 height 13
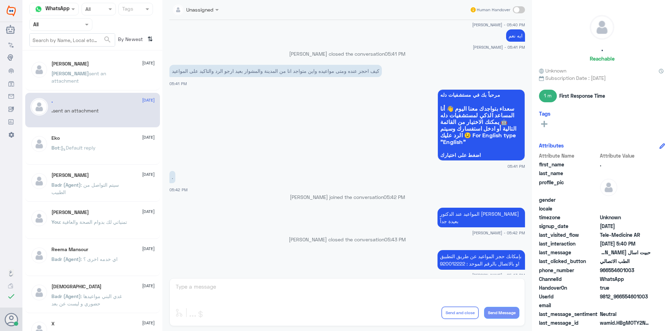
click at [105, 70] on span "sent an attachment" at bounding box center [78, 76] width 55 height 13
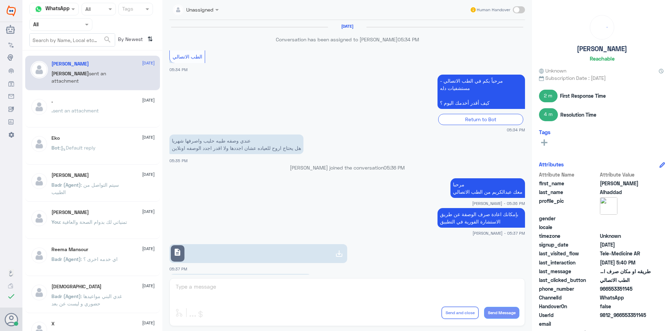
scroll to position [281, 0]
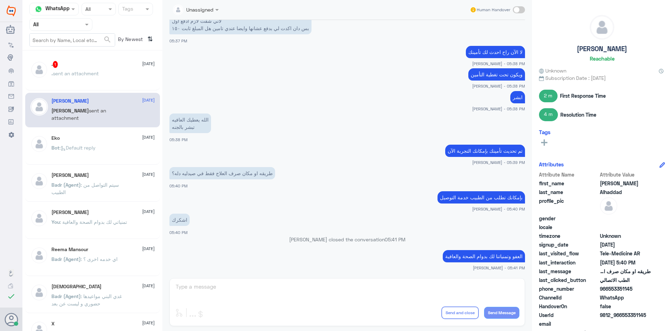
click at [89, 68] on div ". 1 24 August . sent an attachment" at bounding box center [102, 74] width 103 height 26
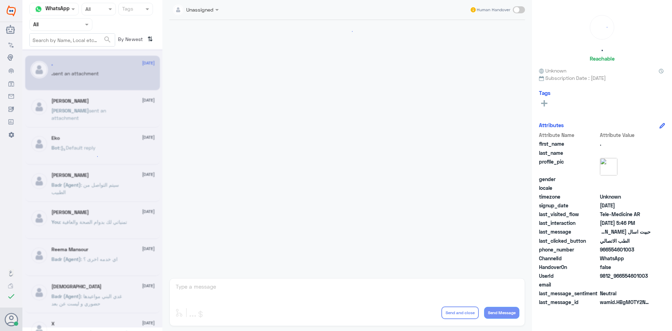
scroll to position [517, 0]
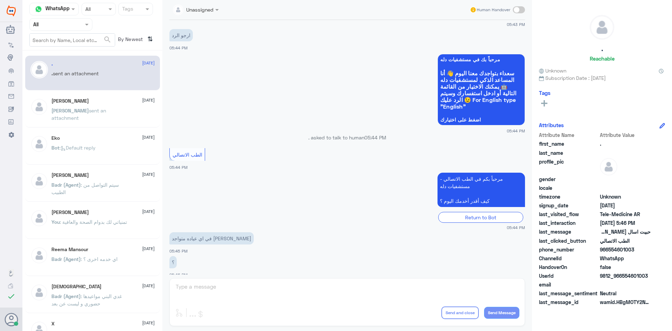
click at [310, 283] on div "Unassigned Human Handover 24 Aug 2025 مرحباً بك في مستشفيات دله سعداء بتواجدك م…" at bounding box center [347, 166] width 370 height 333
click at [525, 9] on span at bounding box center [519, 9] width 12 height 7
click at [0, 0] on input "checkbox" at bounding box center [0, 0] width 0 height 0
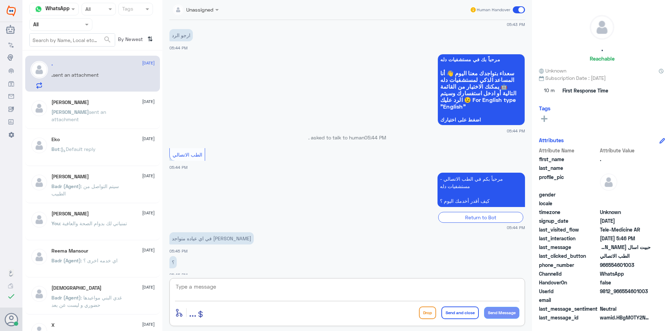
click at [375, 288] on textarea at bounding box center [347, 290] width 345 height 17
type textarea "الاطفال"
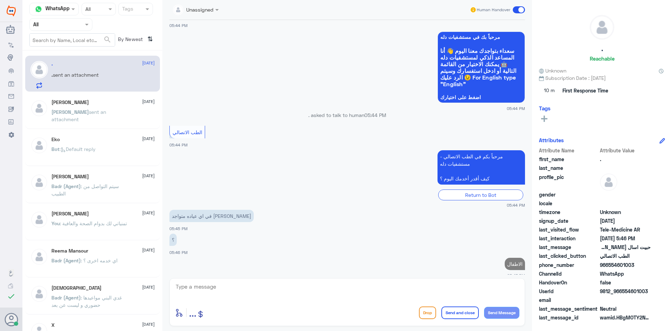
click at [516, 9] on span at bounding box center [519, 9] width 12 height 7
click at [0, 0] on input "checkbox" at bounding box center [0, 0] width 0 height 0
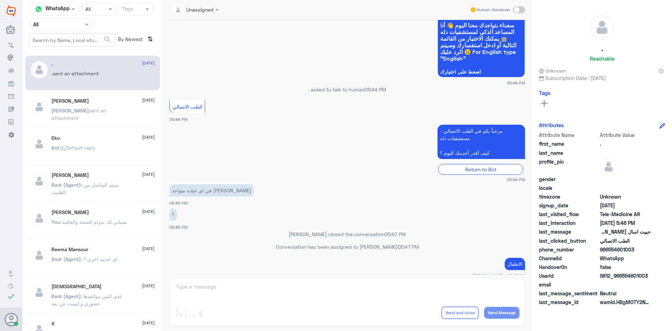
click at [234, 286] on div "Unassigned Human Handover 24 Aug 2025 مرحباً بك في مستشفيات دله سعداء بتواجدك م…" at bounding box center [347, 166] width 370 height 333
click at [208, 292] on div "Unassigned Human Handover 24 Aug 2025 مرحباً بك في مستشفيات دله سعداء بتواجدك م…" at bounding box center [347, 166] width 370 height 333
click at [519, 10] on span at bounding box center [519, 9] width 12 height 7
click at [0, 0] on input "checkbox" at bounding box center [0, 0] width 0 height 0
click at [326, 294] on textarea at bounding box center [347, 290] width 345 height 17
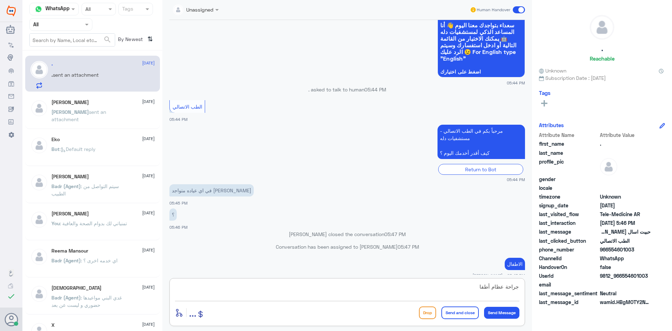
type textarea "جراحة عظام أطفال"
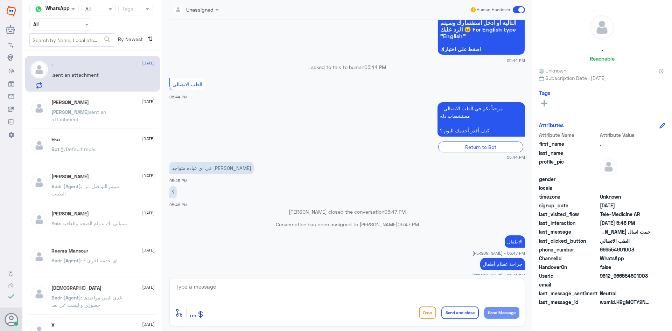
click at [517, 12] on span at bounding box center [519, 9] width 12 height 7
click at [0, 0] on input "checkbox" at bounding box center [0, 0] width 0 height 0
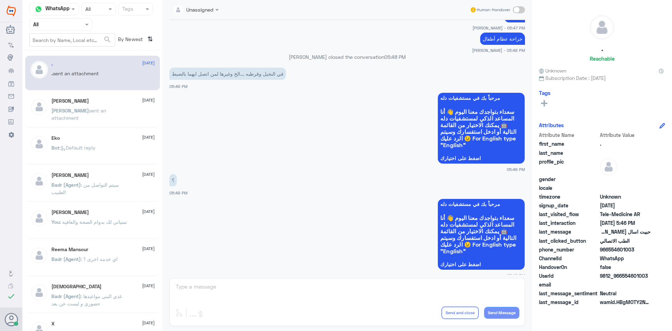
scroll to position [893, 0]
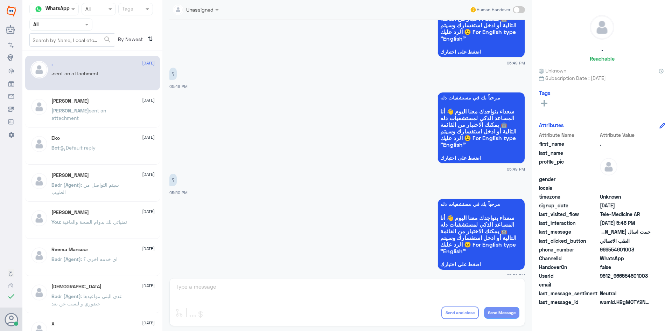
click at [522, 11] on span at bounding box center [519, 9] width 12 height 7
click at [0, 0] on input "checkbox" at bounding box center [0, 0] width 0 height 0
click at [351, 285] on textarea at bounding box center [347, 290] width 345 height 17
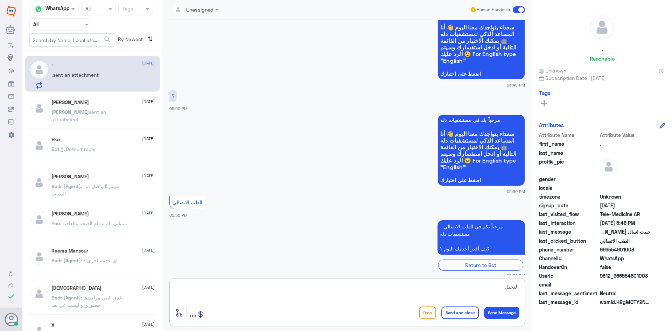
type textarea "النخيل"
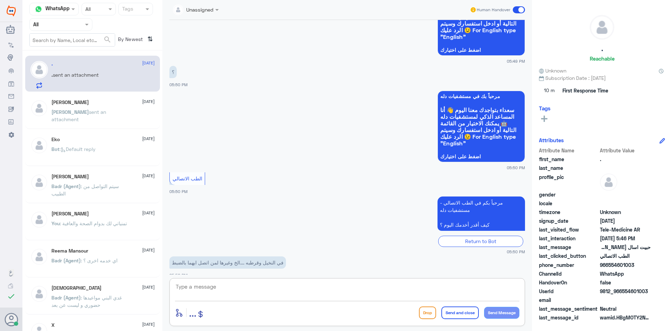
scroll to position [1023, 0]
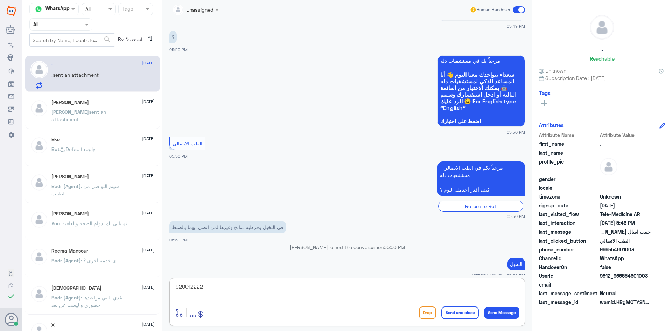
type textarea "920012222"
click at [458, 311] on button "Send and close" at bounding box center [460, 312] width 37 height 13
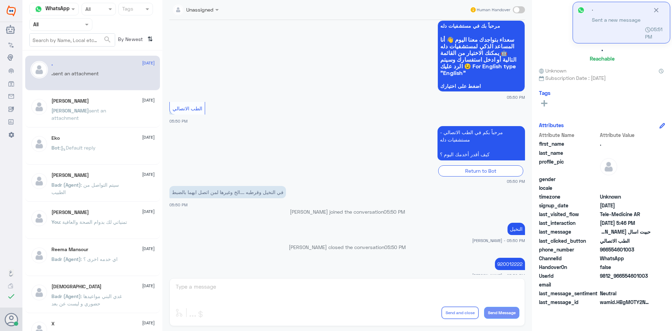
scroll to position [1286, 0]
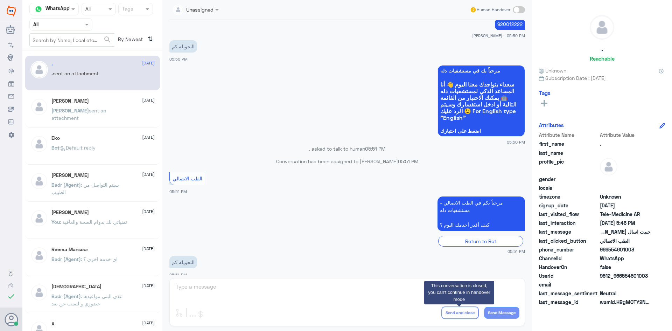
click at [310, 287] on div "Unassigned Human Handover 24 Aug 2025 مرحباً بك في مستشفيات دله سعداء بتواجدك م…" at bounding box center [347, 166] width 370 height 333
click at [380, 284] on div "Unassigned Human Handover 24 Aug 2025 مرحباً بك في مستشفيات دله سعداء بتواجدك م…" at bounding box center [347, 166] width 370 height 333
click at [520, 11] on span at bounding box center [519, 9] width 12 height 7
click at [0, 0] on input "checkbox" at bounding box center [0, 0] width 0 height 0
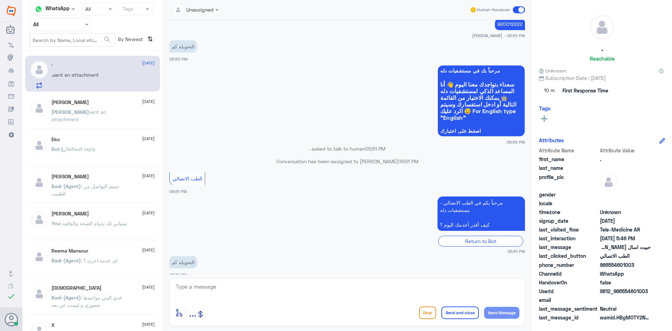
click at [417, 285] on textarea at bounding box center [347, 290] width 345 height 17
type textarea "ا"
type textarea "اتصل بالرقم الموحد 920012222 اذا كنت ترغب بحجز موعد"
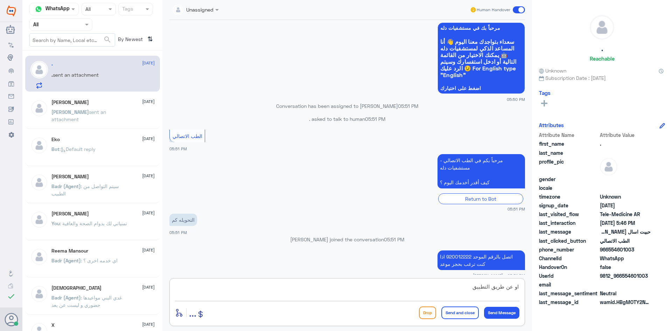
type textarea "او عن طريق التطبيق"
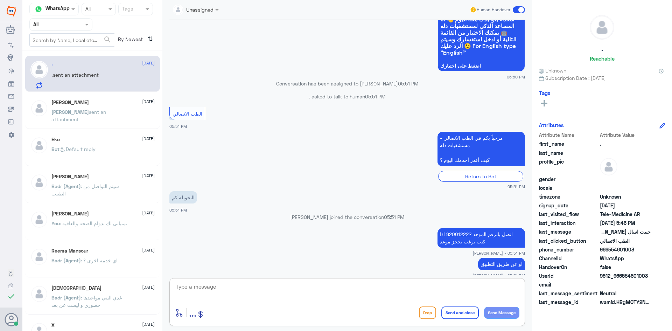
click at [516, 9] on span at bounding box center [519, 9] width 12 height 7
click at [0, 0] on input "checkbox" at bounding box center [0, 0] width 0 height 0
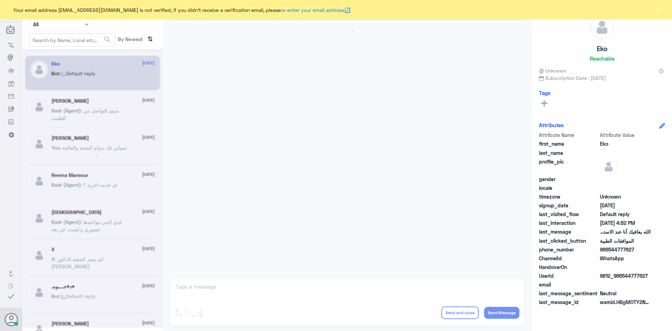
scroll to position [669, 0]
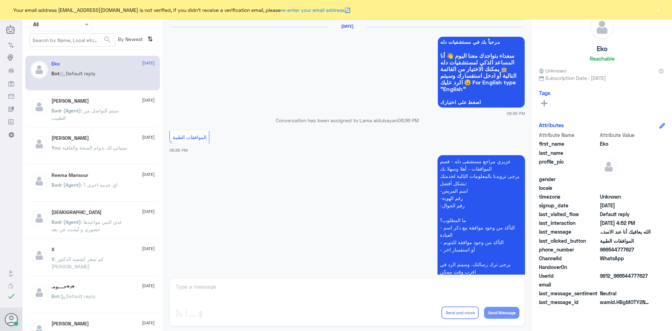
scroll to position [669, 0]
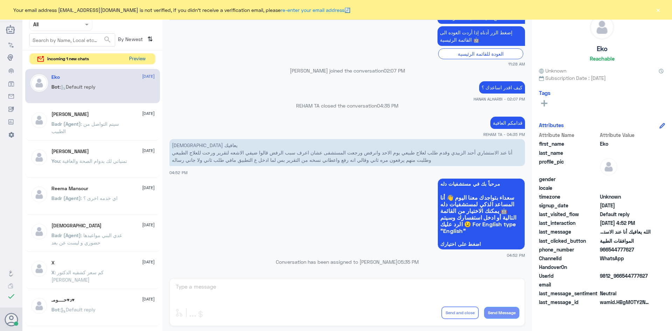
click at [138, 58] on button "Preview" at bounding box center [137, 59] width 22 height 11
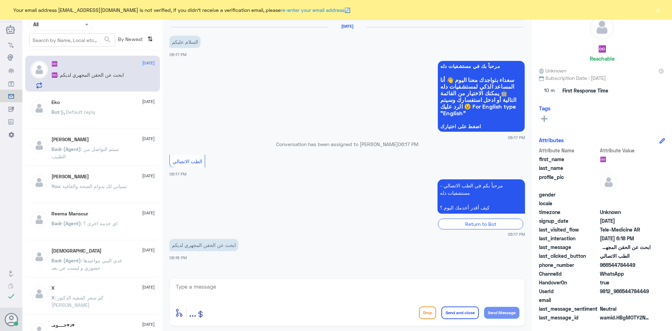
click at [251, 292] on textarea at bounding box center [347, 290] width 345 height 17
paste textarea "مرحبا معك [PERSON_NAME] من الطب الاتصالي"
type textarea "مرحبا معك [PERSON_NAME] من الطب الاتصالي"
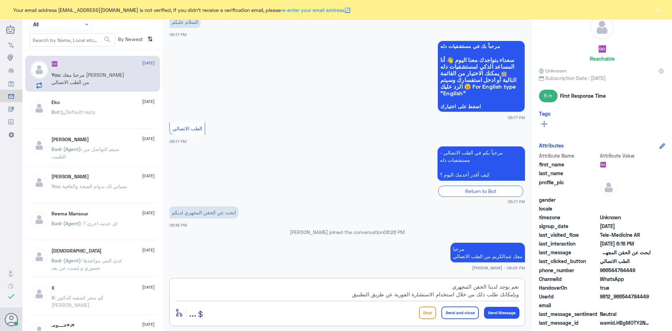
type textarea "نعم يوجد لدينا الحقن المجهري وبإمكانك طلب ذلك من خلال استخدام الاستشارة الفورية…"
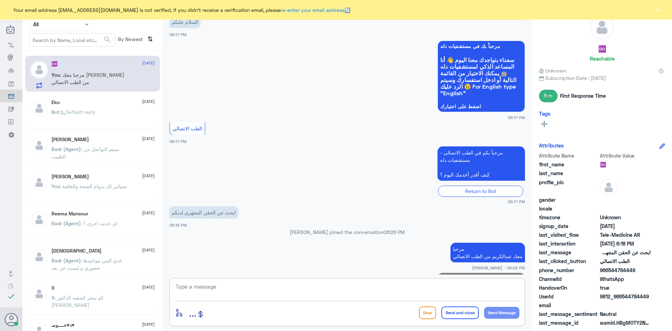
scroll to position [57, 0]
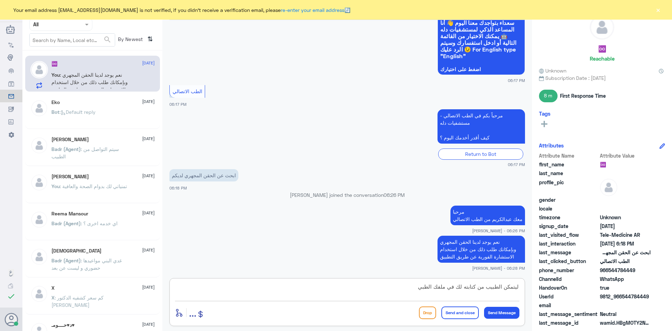
type textarea "ليتمكن الطبيب من كتابته لك في ملفك الطبي"
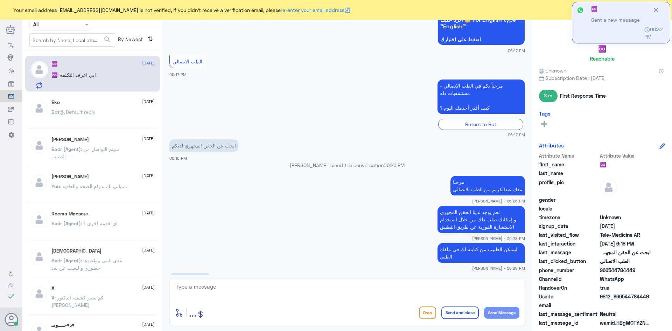
scroll to position [111, 0]
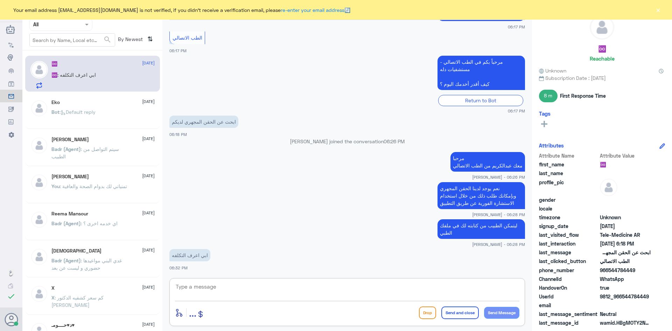
click at [216, 286] on textarea at bounding box center [347, 290] width 345 height 17
type textarea "ث"
type textarea "لحظات من فضلك"
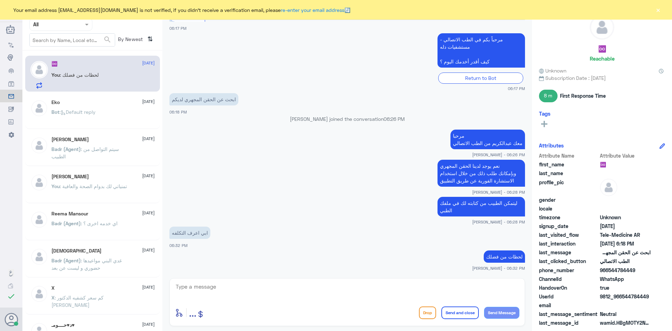
drag, startPoint x: 635, startPoint y: 270, endPoint x: 609, endPoint y: 270, distance: 26.6
click at [609, 270] on span "966544784449" at bounding box center [625, 269] width 51 height 7
copy span "544784449"
click at [365, 290] on textarea at bounding box center [347, 290] width 345 height 17
type textarea "ح"
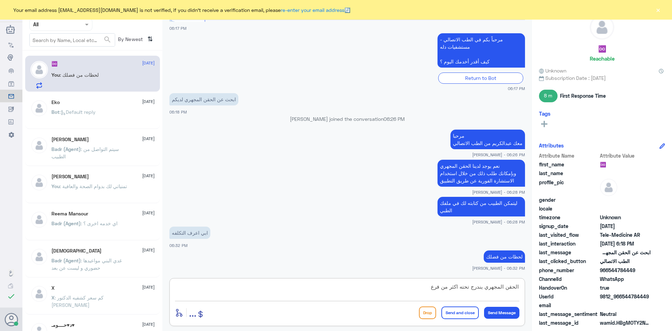
type textarea "الحقن المجهري يندرج تحته اكثر من فرع"
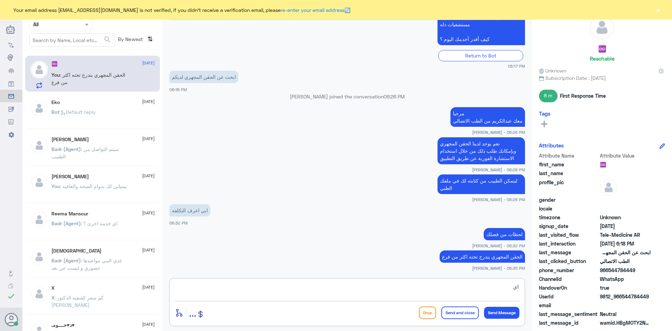
type textarea "ا"
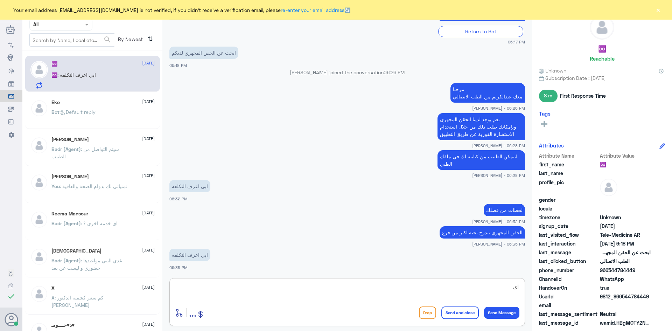
type textarea "ا"
type textarea "ت"
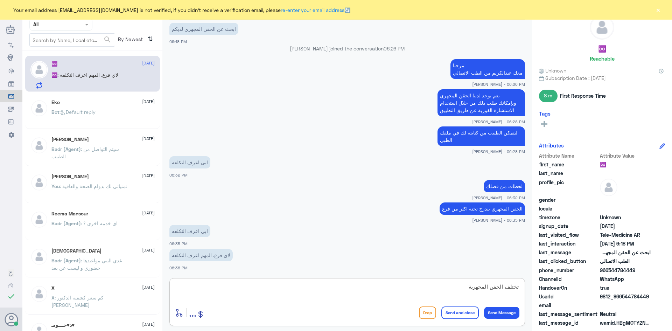
type textarea "تختلف الحقن المجهرية"
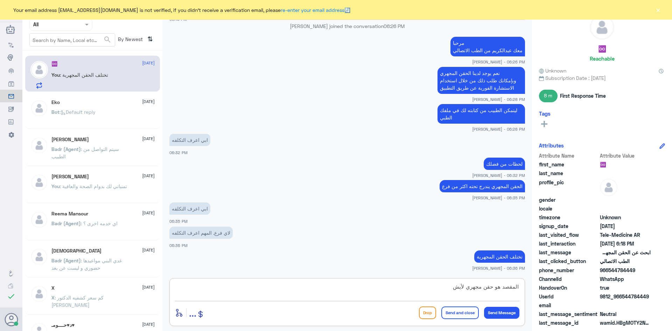
type textarea "المقصد هو حقن مجهري لأيش ؟"
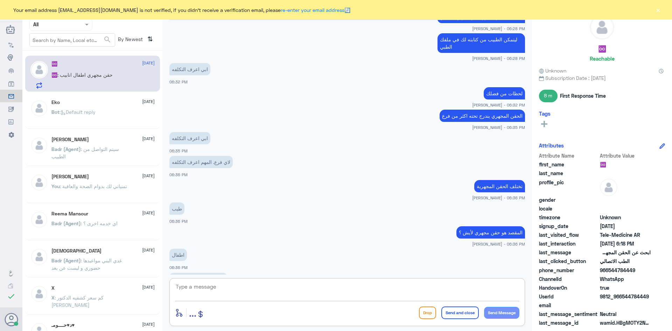
scroll to position [296, 0]
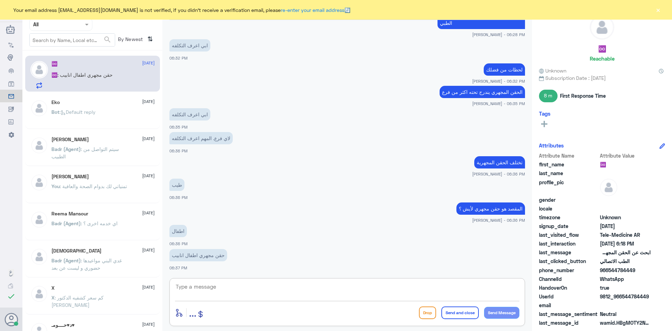
click at [418, 293] on textarea at bounding box center [347, 290] width 345 height 17
type textarea "h"
type textarea "التكلفة المبدأيه"
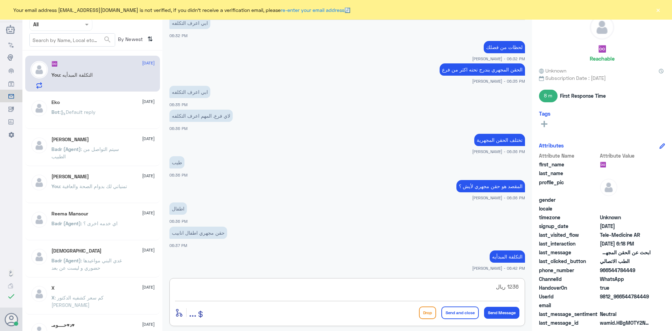
type textarea "1236 ريال"
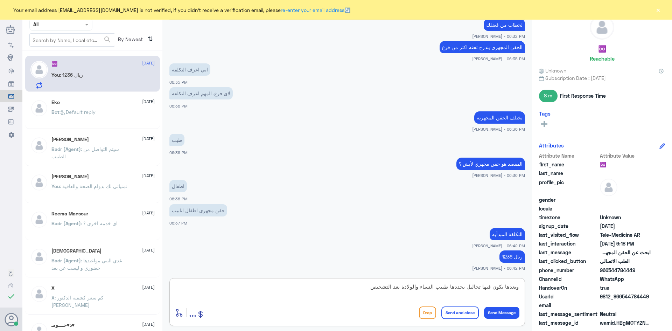
type textarea "وبعدها يكون فيها تحاليل يحددها طبيب النساء والولادة بعد التشخيص"
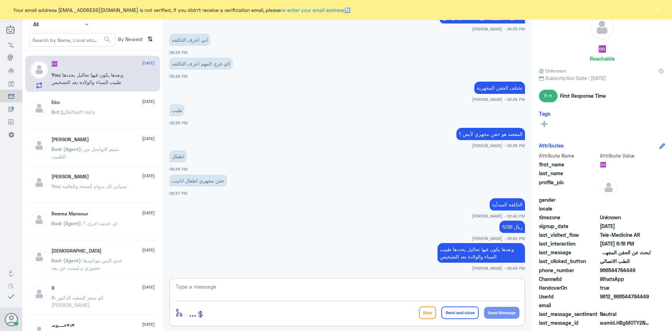
click at [658, 9] on button "×" at bounding box center [658, 9] width 7 height 7
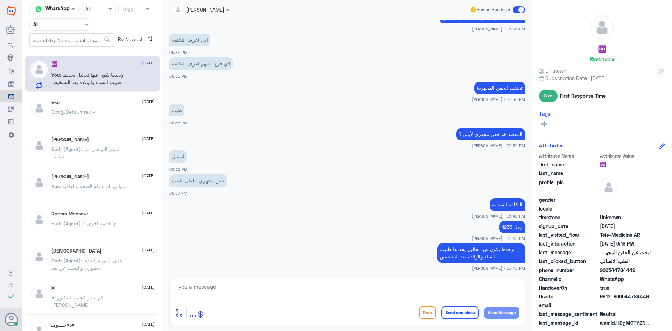
click at [515, 9] on span at bounding box center [519, 9] width 12 height 7
click at [0, 0] on input "checkbox" at bounding box center [0, 0] width 0 height 0
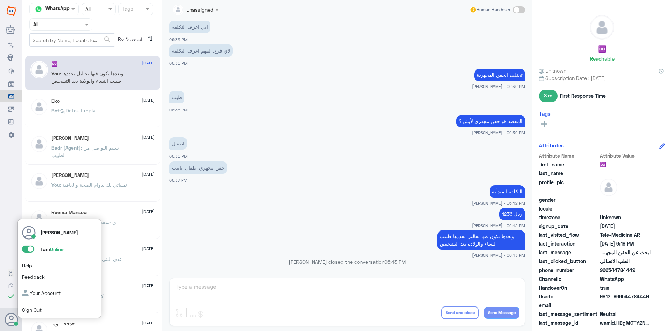
click at [26, 247] on span at bounding box center [28, 248] width 12 height 7
click at [0, 0] on input "checkbox" at bounding box center [0, 0] width 0 height 0
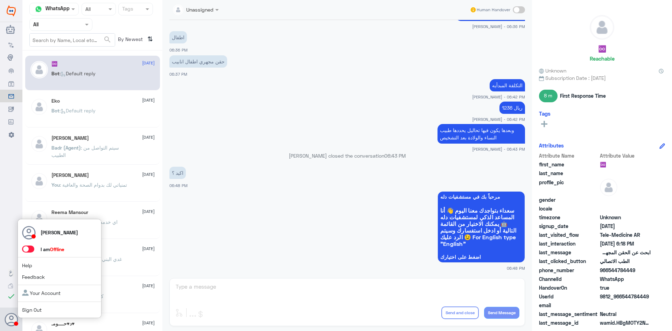
scroll to position [596, 0]
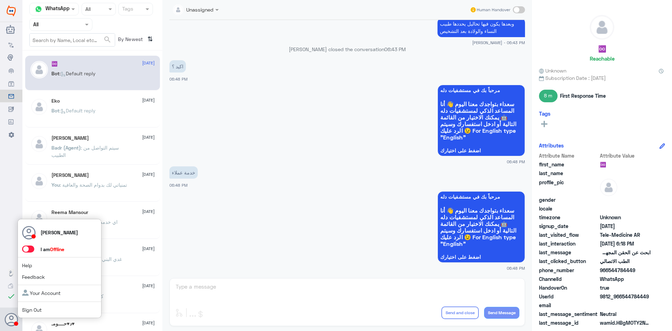
click at [30, 247] on span at bounding box center [28, 248] width 12 height 7
click at [0, 0] on input "checkbox" at bounding box center [0, 0] width 0 height 0
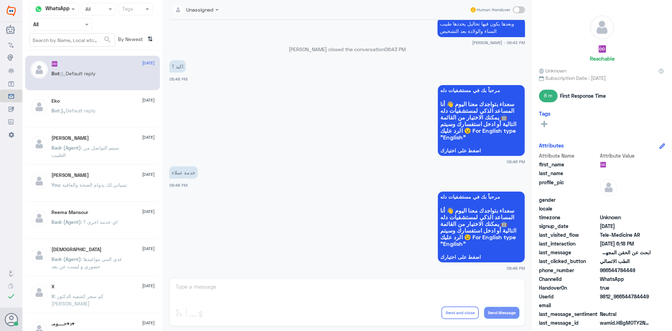
click at [227, 192] on app-msgs-whats-app-list "مرحباً بك في مستشفيات دله سعداء بتواجدك معنا اليوم 👋 أنا المساعد الذكي لمستشفيا…" at bounding box center [347, 227] width 356 height 72
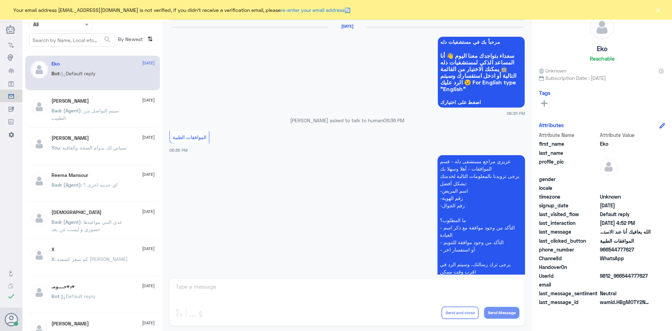
scroll to position [669, 0]
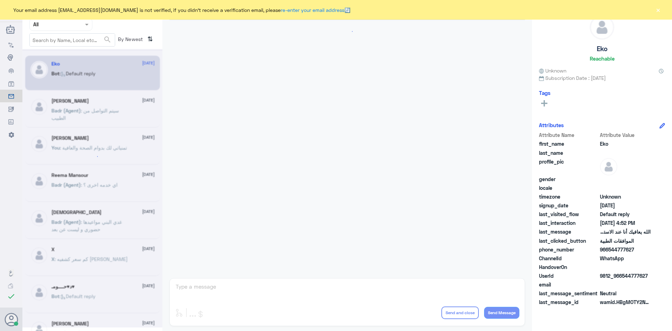
scroll to position [669, 0]
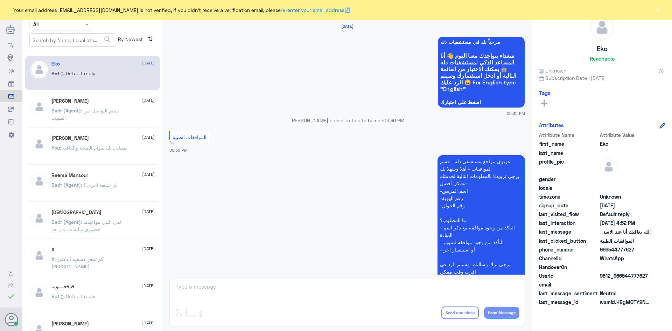
scroll to position [669, 0]
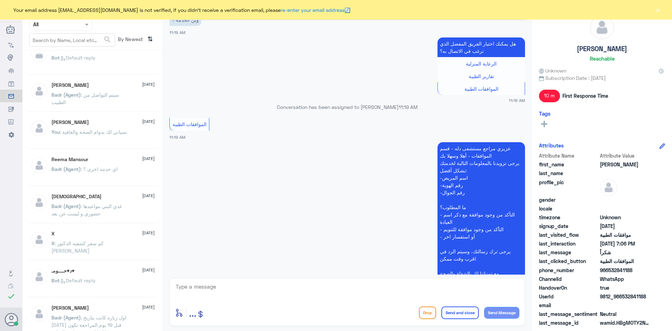
scroll to position [70, 0]
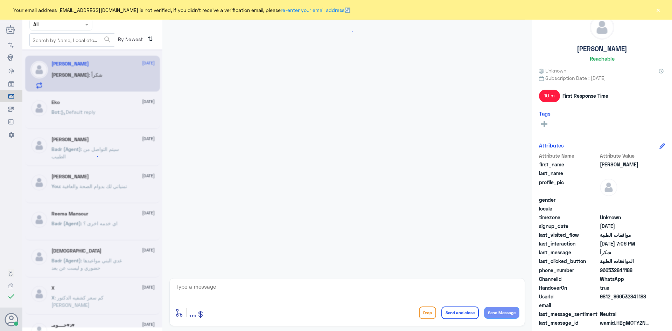
scroll to position [575, 0]
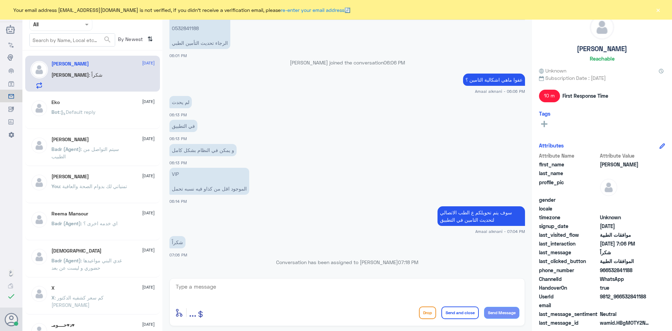
click at [660, 10] on button "×" at bounding box center [658, 9] width 7 height 7
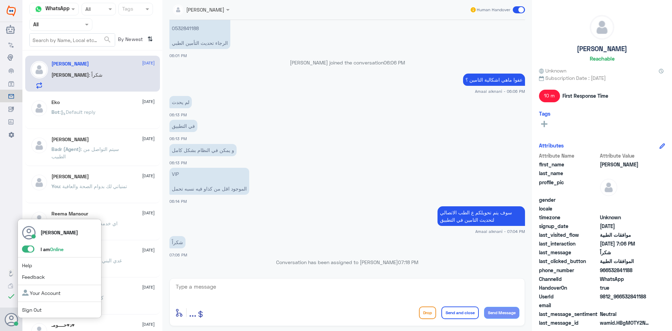
click at [25, 250] on span at bounding box center [28, 248] width 12 height 7
click at [0, 0] on input "checkbox" at bounding box center [0, 0] width 0 height 0
